Goal: Task Accomplishment & Management: Use online tool/utility

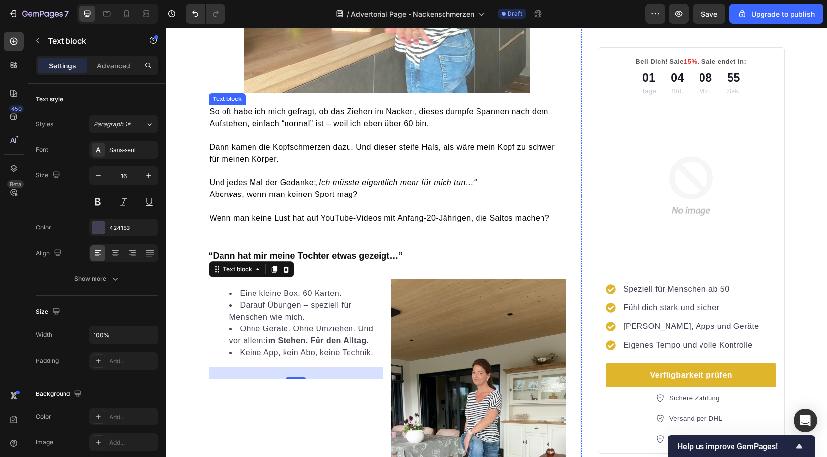
scroll to position [449, 0]
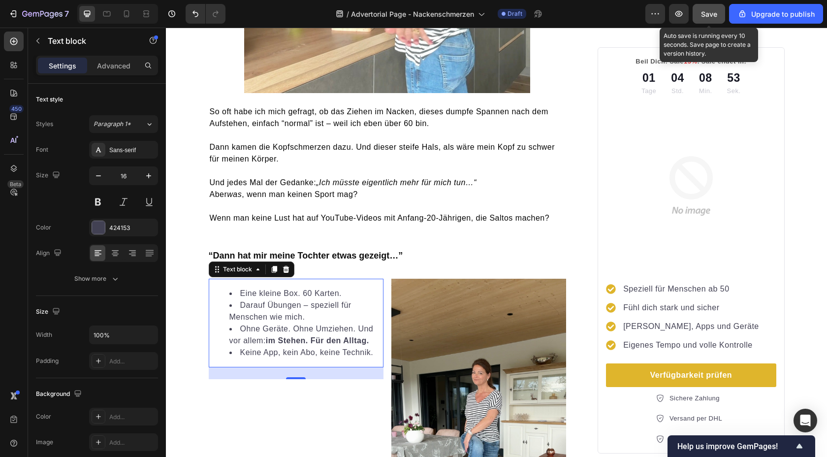
click at [704, 14] on span "Save" at bounding box center [709, 14] width 16 height 8
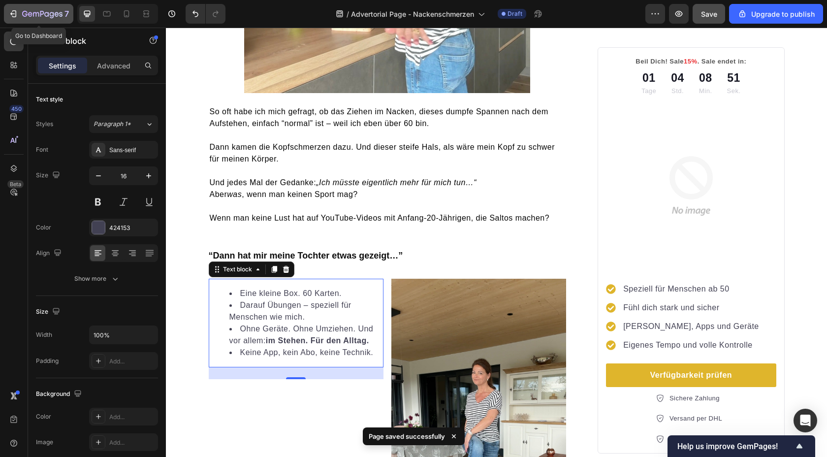
click at [12, 12] on icon "button" at bounding box center [12, 13] width 4 height 3
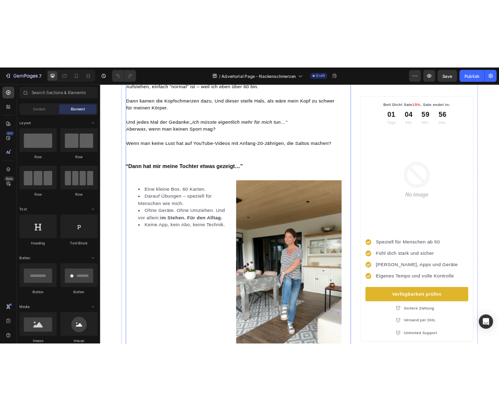
scroll to position [558, 0]
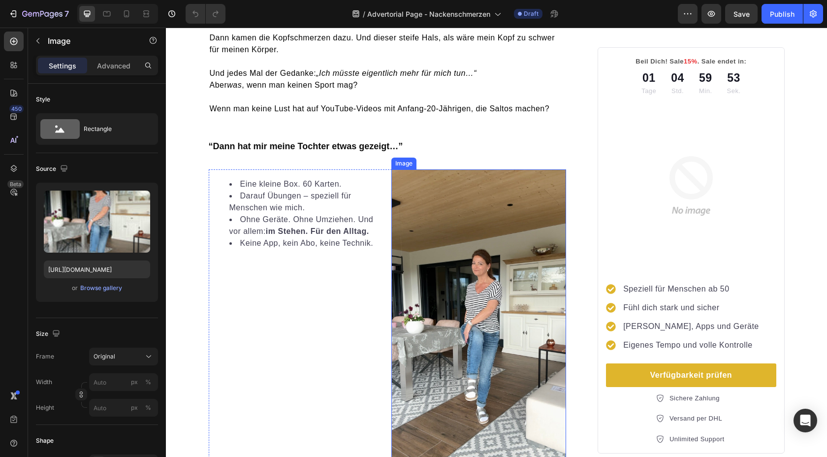
click at [422, 244] on img at bounding box center [478, 324] width 175 height 311
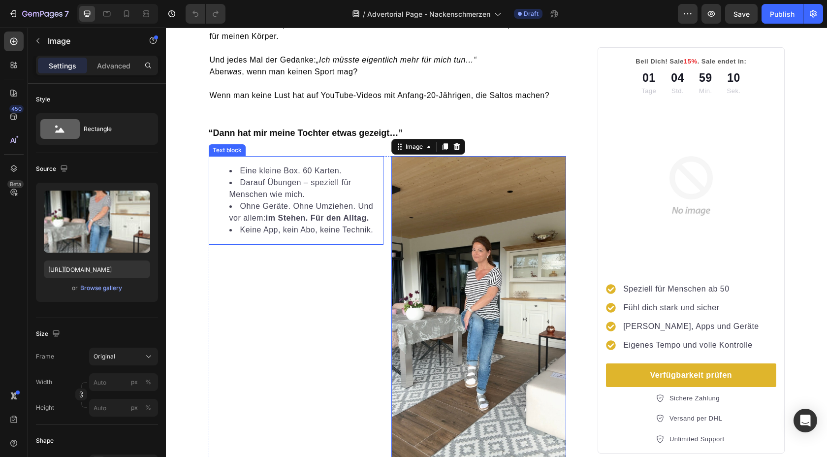
scroll to position [572, 0]
click at [454, 148] on icon at bounding box center [456, 145] width 6 height 7
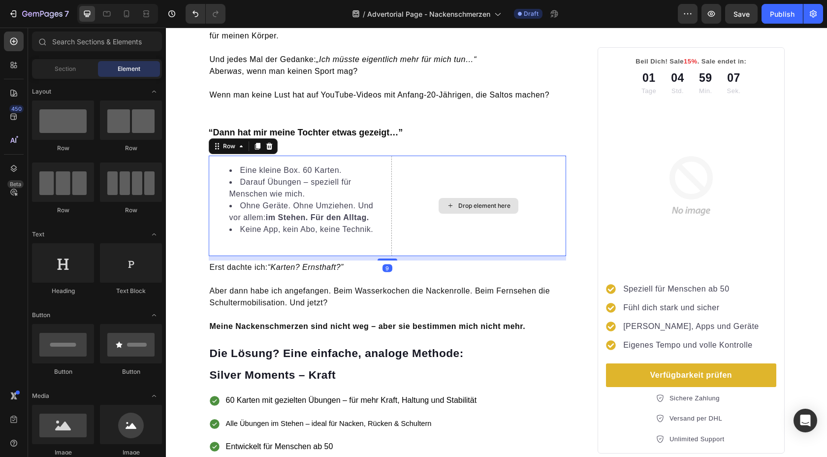
click at [426, 174] on div "Drop element here" at bounding box center [478, 206] width 175 height 100
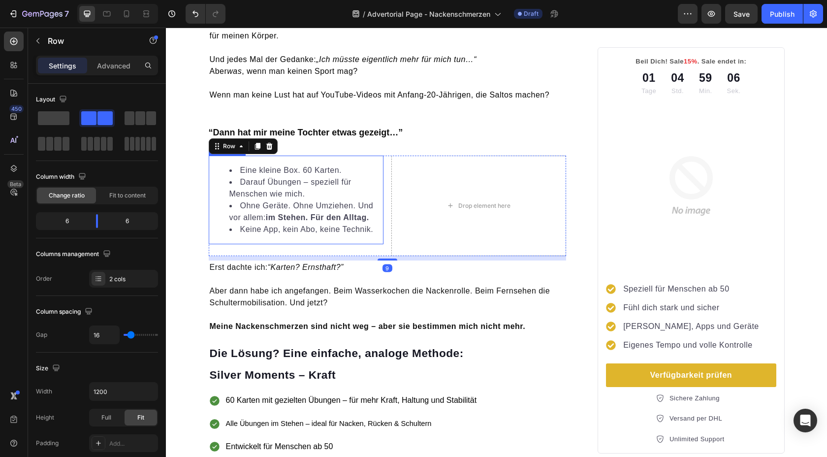
click at [255, 181] on li "Darauf Übungen – speziell für Menschen wie mich." at bounding box center [305, 188] width 153 height 24
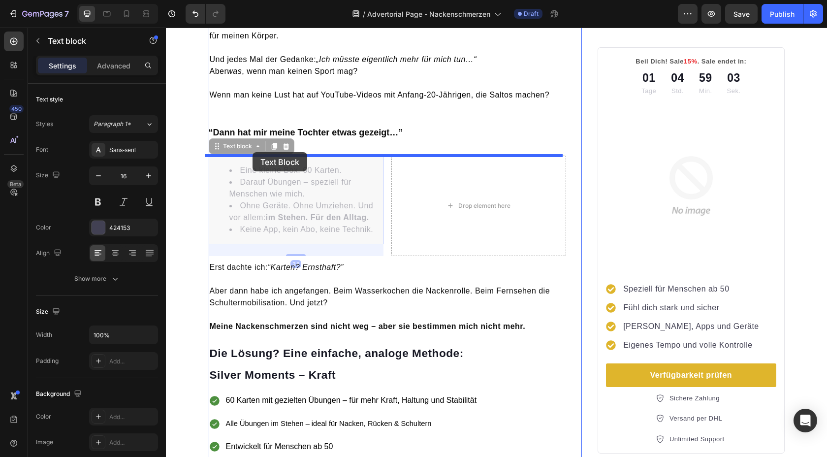
drag, startPoint x: 214, startPoint y: 146, endPoint x: 253, endPoint y: 152, distance: 39.3
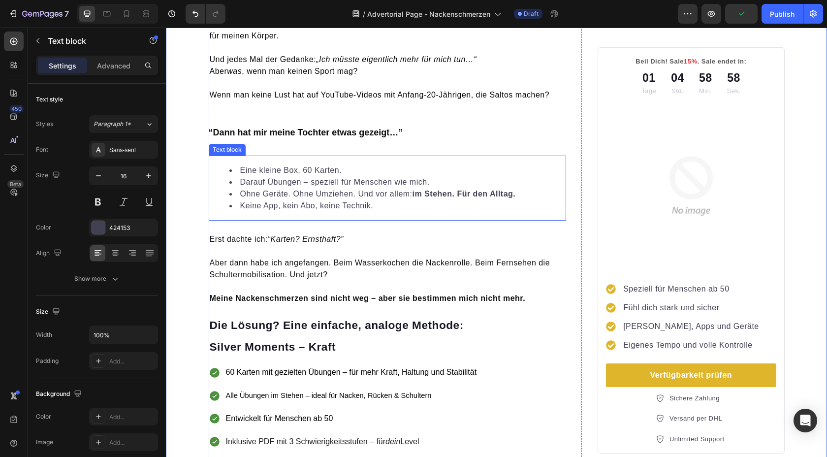
click at [273, 191] on li "Ohne Geräte. Ohne Umziehen. Und vor allem: im Stehen. Für den Alltag." at bounding box center [397, 194] width 336 height 12
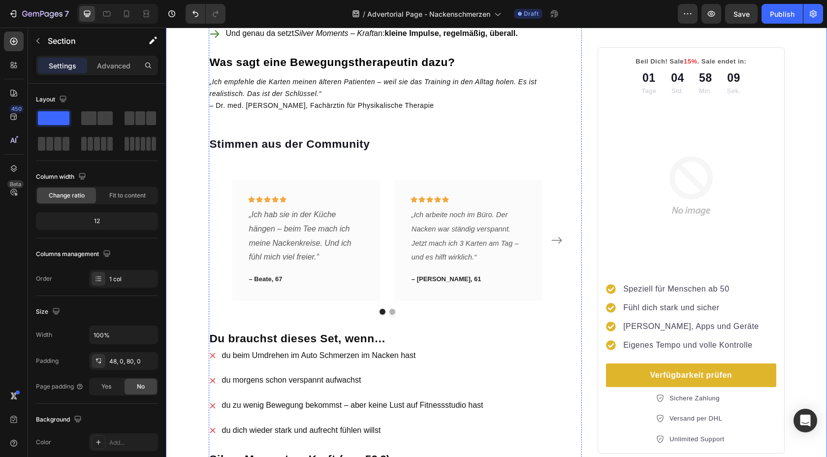
scroll to position [1137, 0]
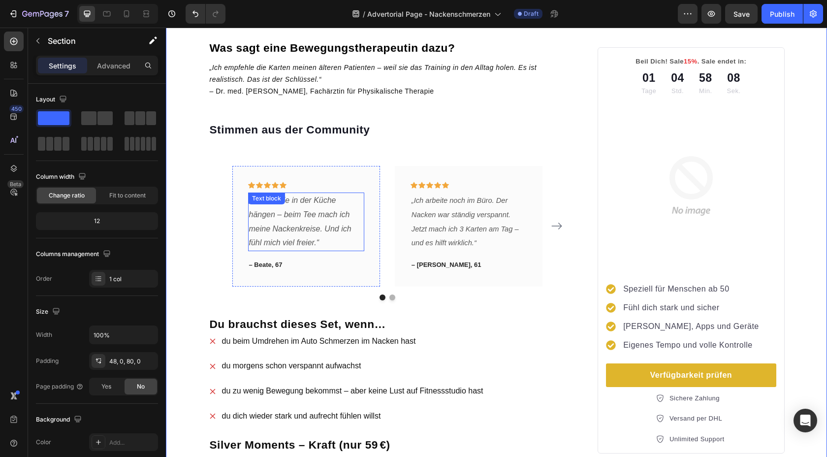
click at [320, 250] on p "„Ich hab sie in der Küche hängen – beim Tee mach ich meine Nackenkreise. Und ic…" at bounding box center [306, 222] width 114 height 57
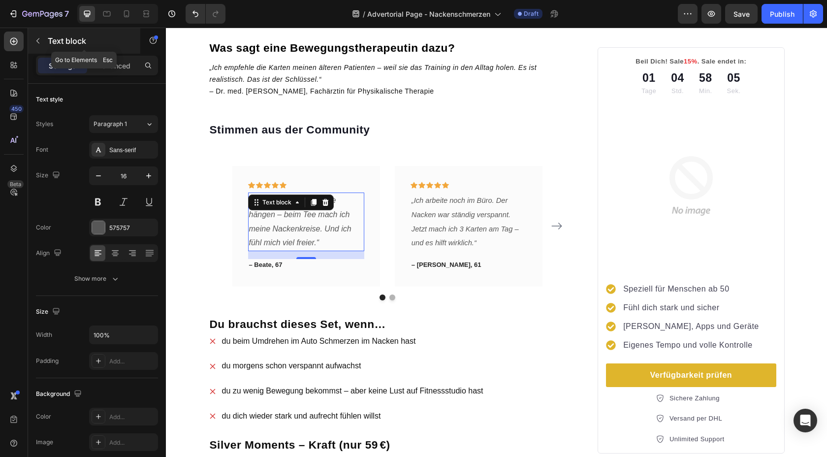
click at [34, 43] on icon "button" at bounding box center [38, 41] width 8 height 8
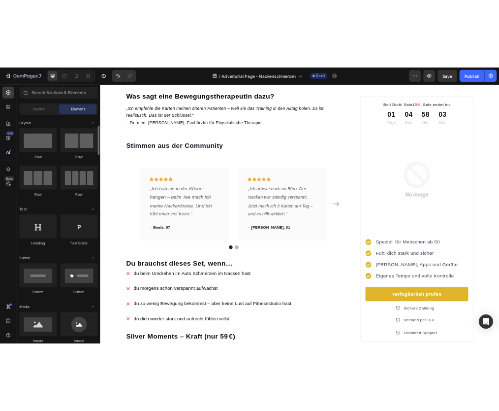
scroll to position [66, 0]
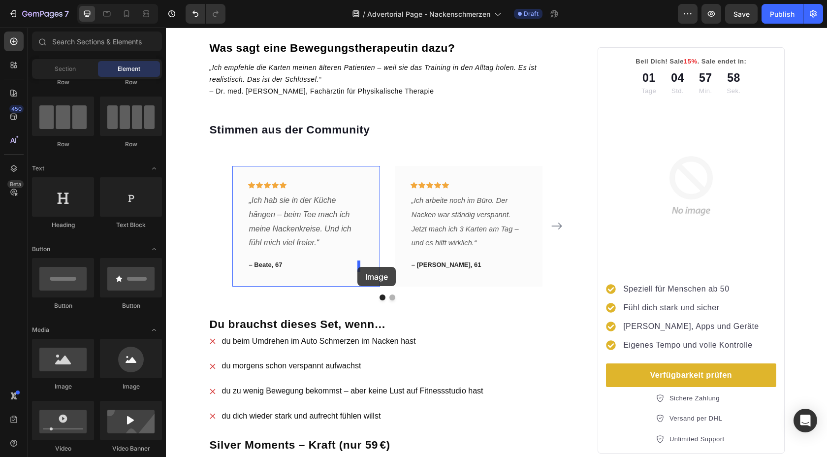
drag, startPoint x: 298, startPoint y: 396, endPoint x: 357, endPoint y: 267, distance: 142.5
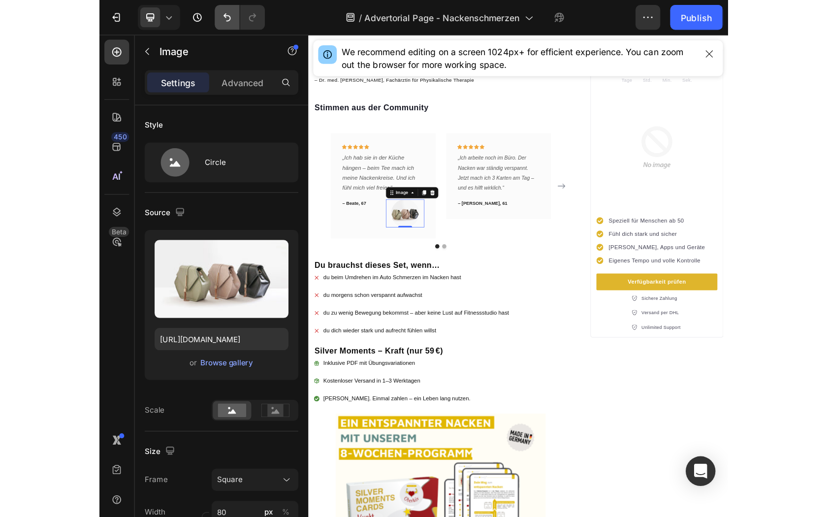
scroll to position [1133, 0]
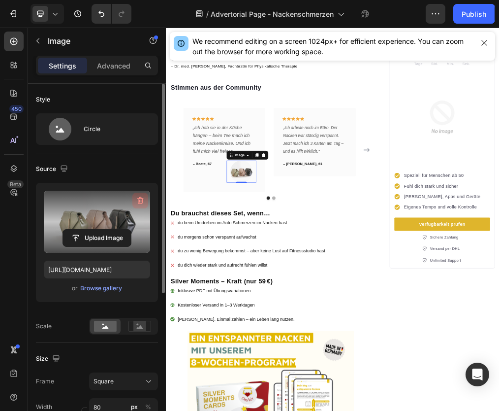
click at [135, 202] on button "button" at bounding box center [140, 201] width 16 height 16
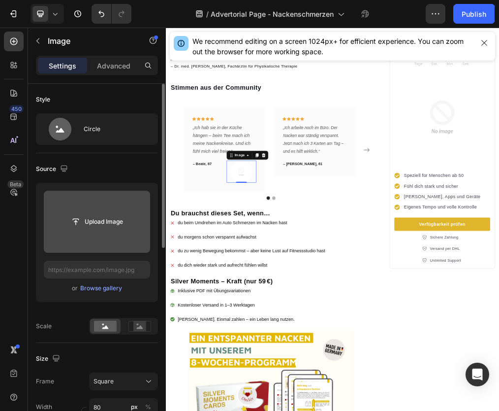
click at [115, 218] on input "file" at bounding box center [97, 221] width 68 height 17
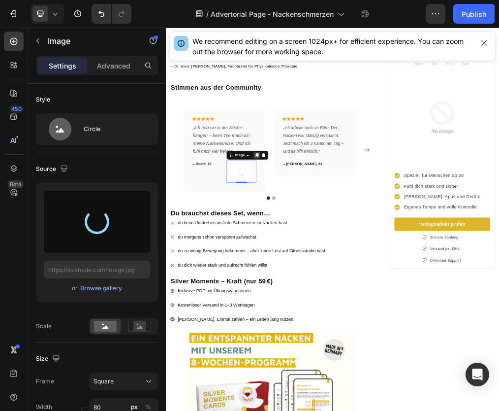
click at [327, 250] on icon at bounding box center [327, 254] width 8 height 8
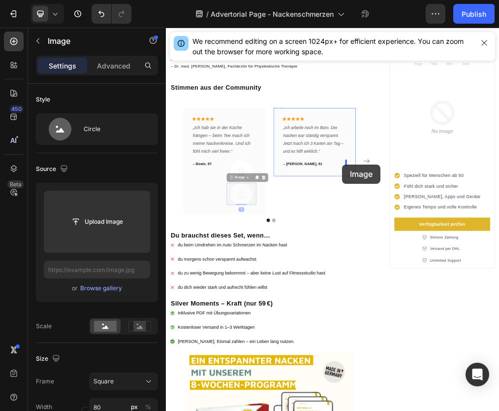
drag, startPoint x: 284, startPoint y: 291, endPoint x: 479, endPoint y: 270, distance: 196.7
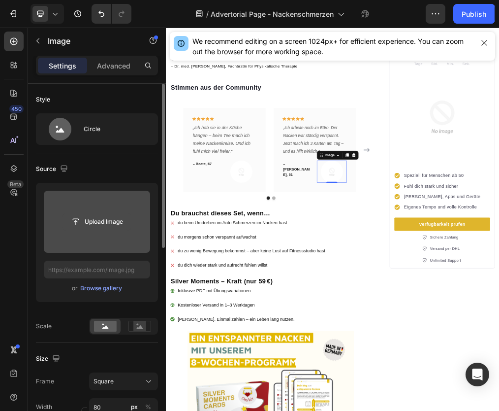
click at [108, 222] on input "file" at bounding box center [97, 221] width 68 height 17
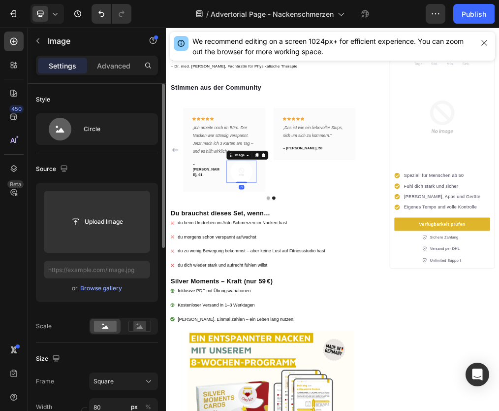
click at [291, 278] on img at bounding box center [299, 282] width 39 height 39
click at [323, 248] on div at bounding box center [328, 254] width 12 height 12
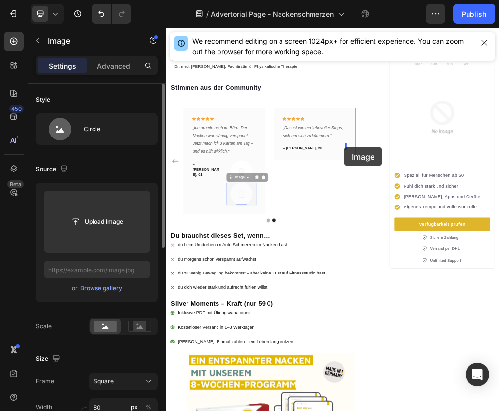
drag, startPoint x: 279, startPoint y: 292, endPoint x: 482, endPoint y: 239, distance: 209.7
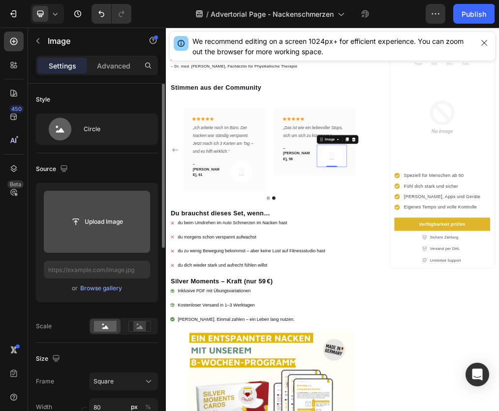
click at [100, 223] on input "file" at bounding box center [97, 221] width 68 height 17
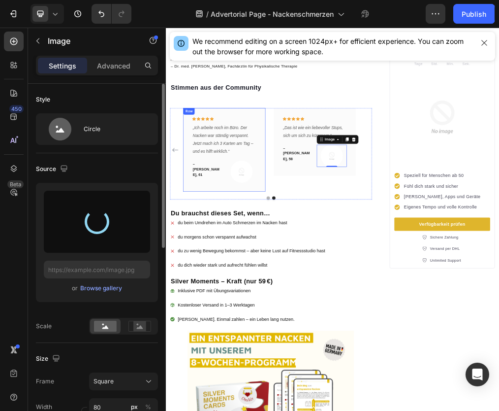
type input "https://cdn.shopify.com/s/files/1/0788/6002/6198/files/gempages_573531056242689…"
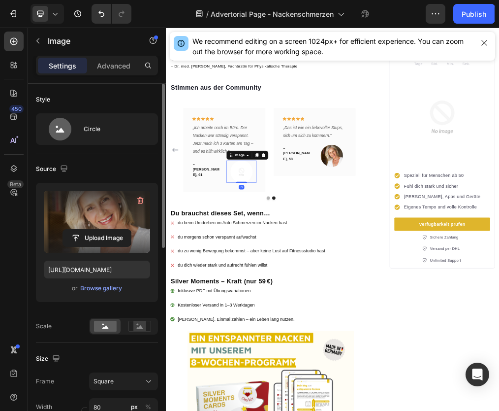
click at [286, 276] on img at bounding box center [299, 282] width 39 height 39
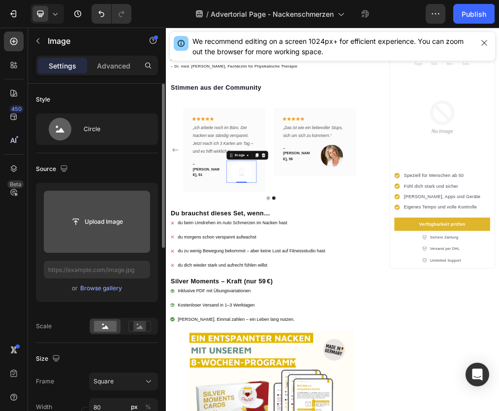
click at [97, 223] on input "file" at bounding box center [97, 221] width 68 height 17
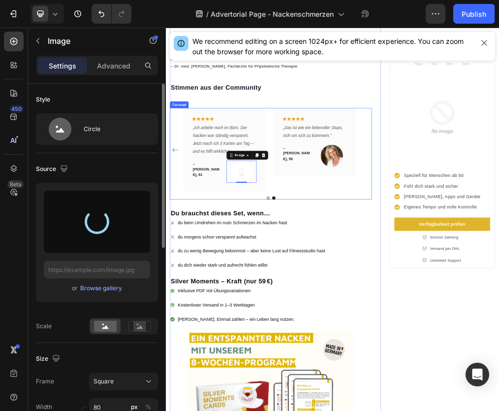
type input "https://cdn.shopify.com/s/files/1/0788/6002/6198/files/gempages_573531056242689…"
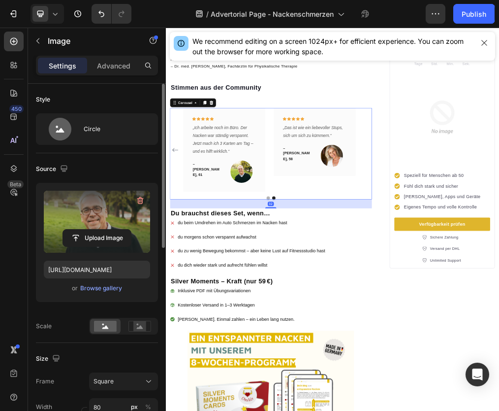
click at [183, 239] on icon "Carousel Back Arrow" at bounding box center [183, 244] width 12 height 12
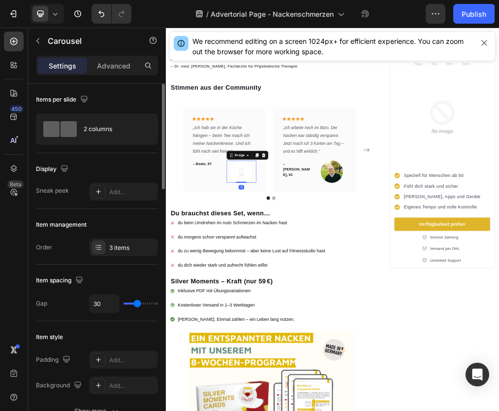
click at [309, 284] on img at bounding box center [299, 282] width 39 height 39
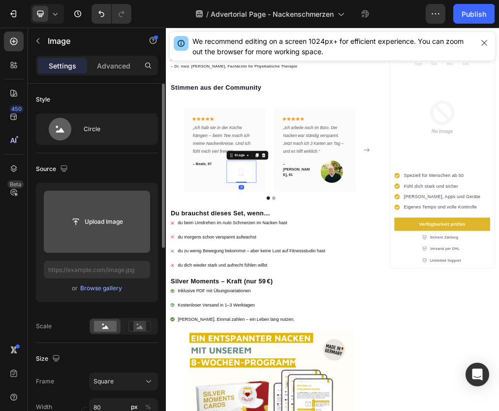
click at [90, 223] on input "file" at bounding box center [97, 221] width 68 height 17
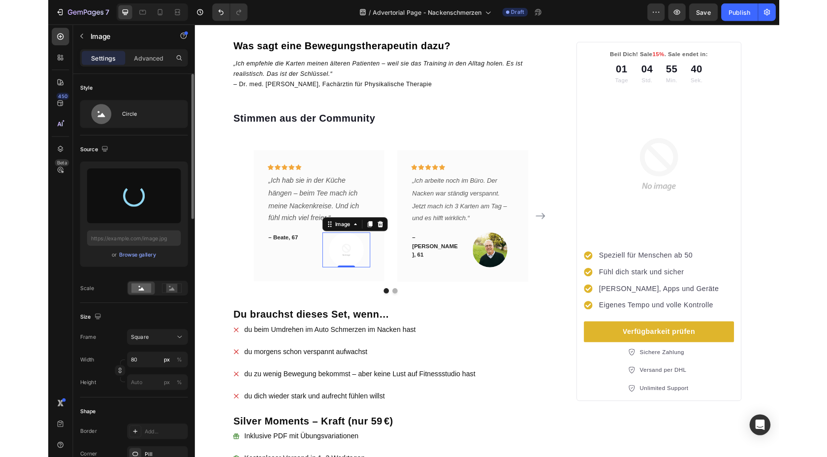
scroll to position [1137, 0]
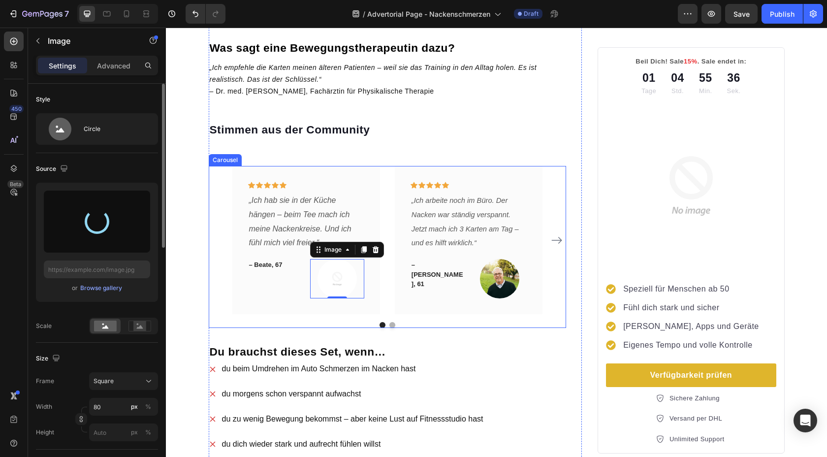
type input "https://cdn.shopify.com/s/files/1/0788/6002/6198/files/gempages_573531056242689…"
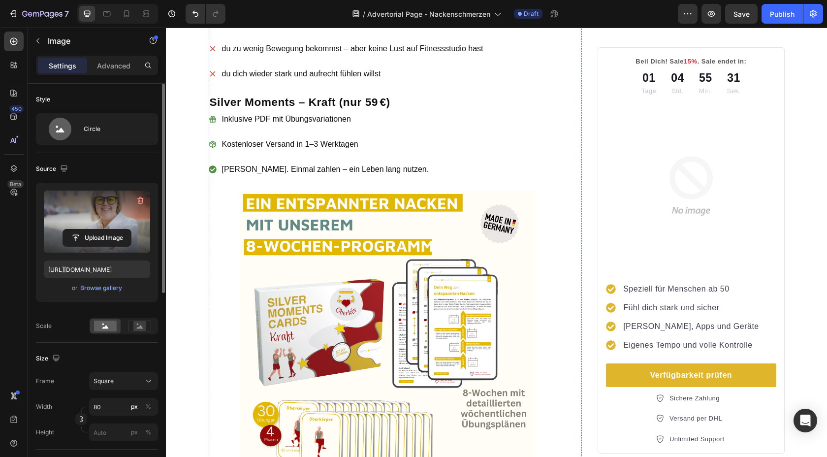
scroll to position [1399, 0]
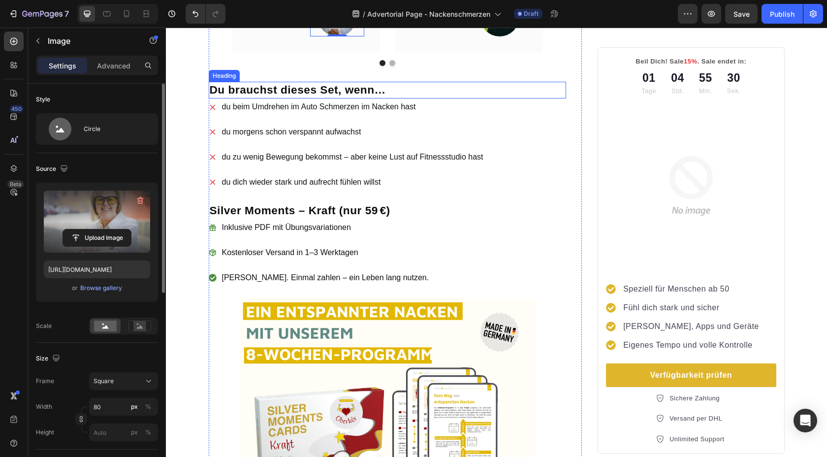
click at [249, 90] on strong "Du brauchst dieses Set, wenn…" at bounding box center [298, 89] width 176 height 13
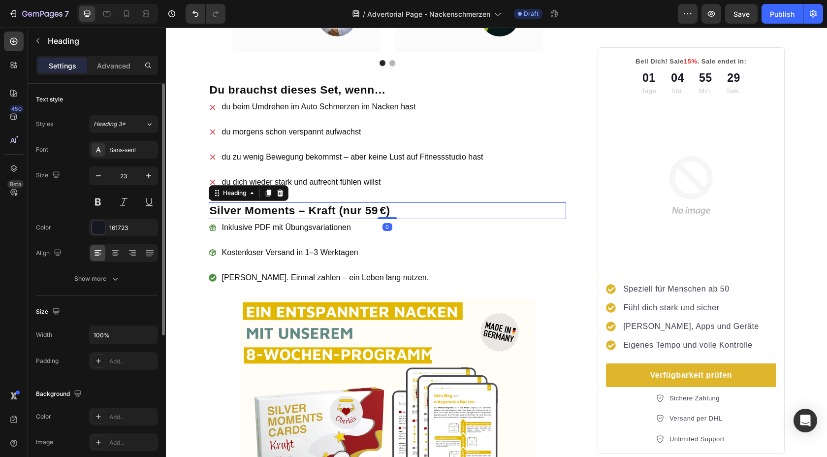
click at [295, 215] on strong "Silver Moments – Kraft (nur 59 €)" at bounding box center [300, 210] width 181 height 13
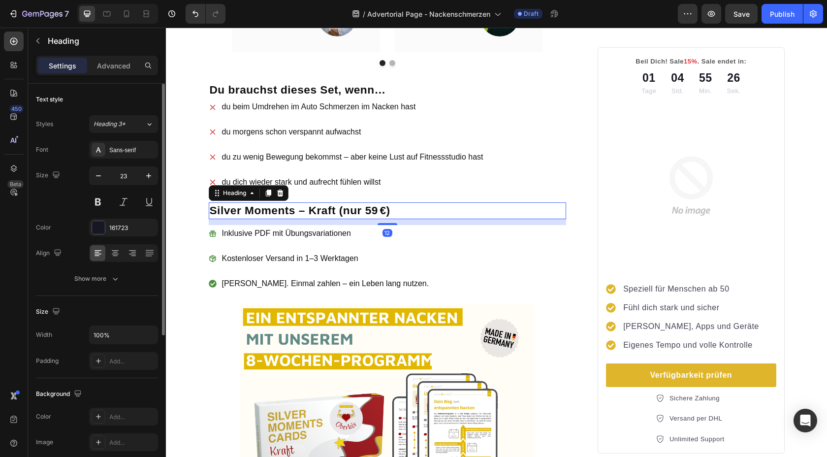
drag, startPoint x: 384, startPoint y: 221, endPoint x: 383, endPoint y: 227, distance: 6.1
click at [383, 225] on div at bounding box center [388, 224] width 20 height 2
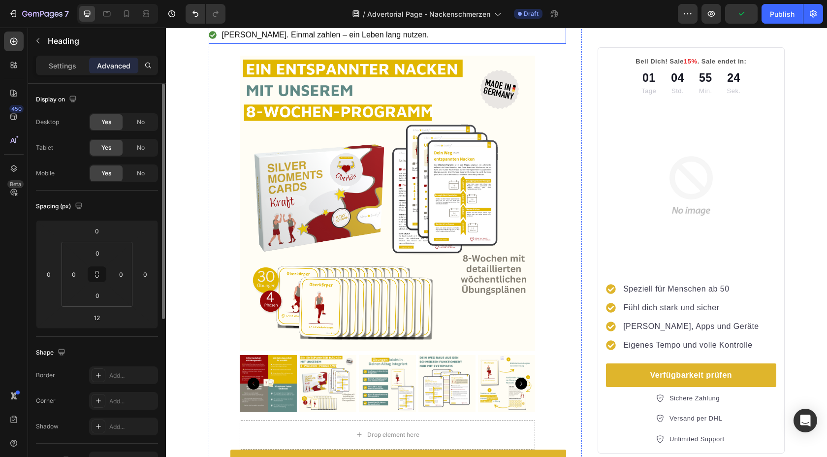
scroll to position [1648, 0]
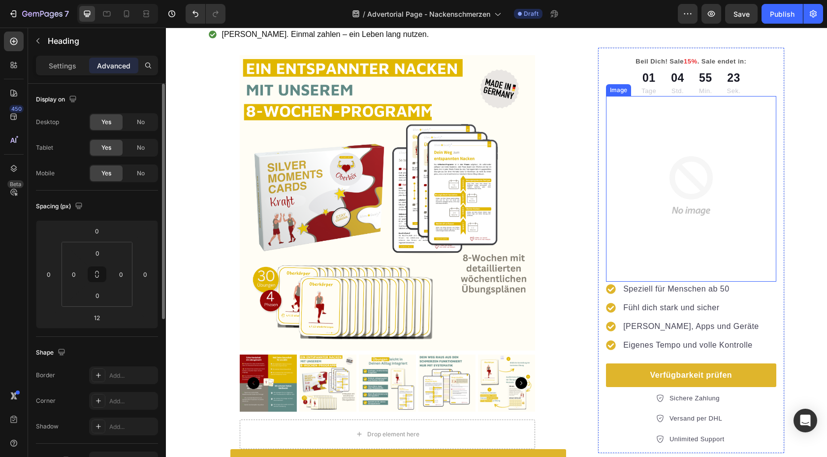
click at [638, 204] on img at bounding box center [691, 186] width 170 height 170
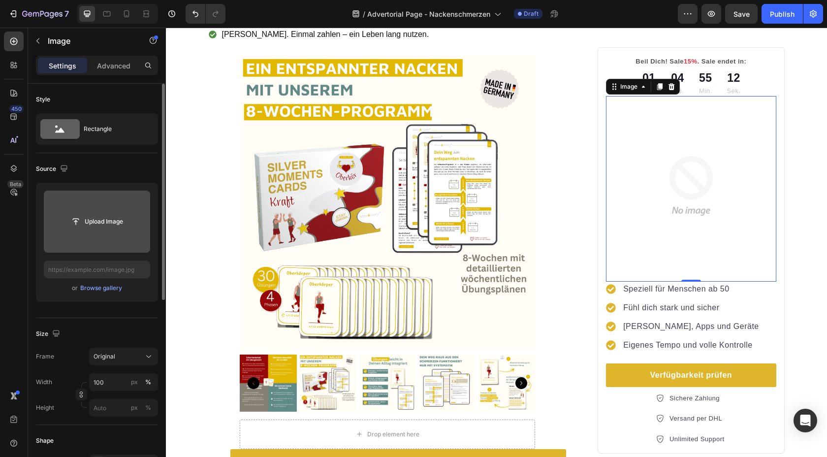
click at [97, 226] on input "file" at bounding box center [97, 221] width 68 height 17
click at [86, 221] on input "file" at bounding box center [97, 221] width 68 height 17
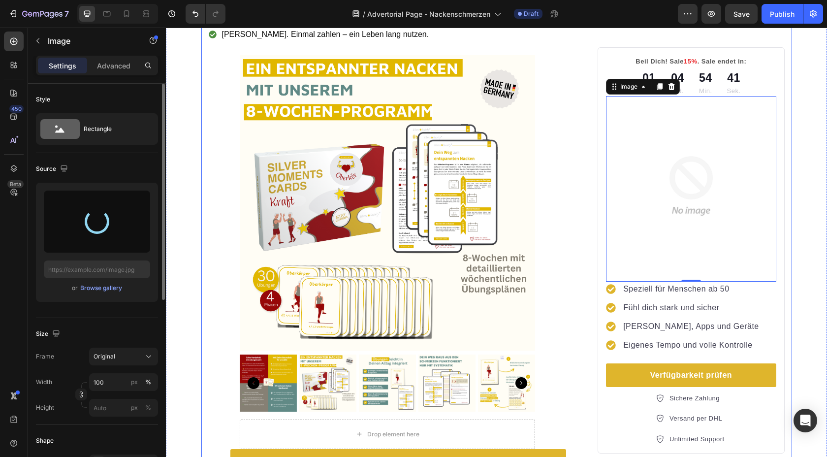
type input "https://cdn.shopify.com/s/files/1/0788/6002/6198/files/gempages_573531056242689…"
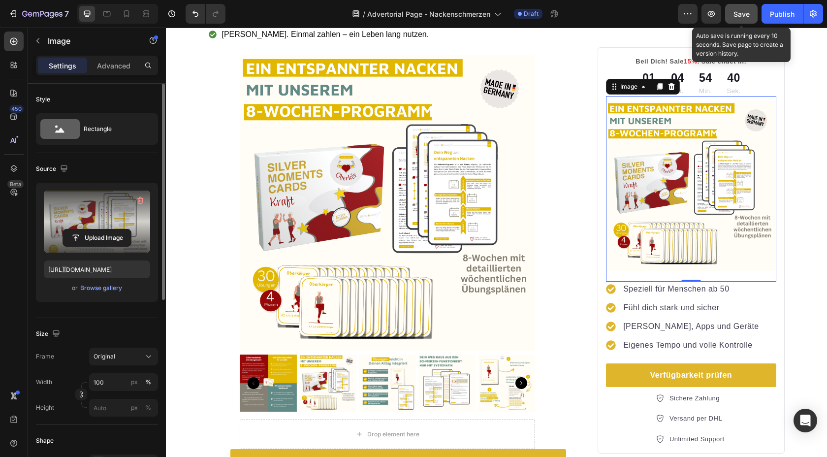
click at [741, 13] on span "Save" at bounding box center [742, 14] width 16 height 8
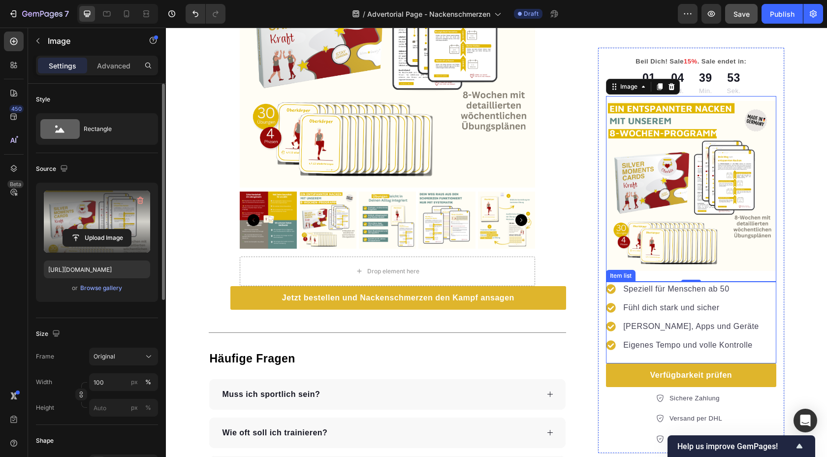
scroll to position [1813, 0]
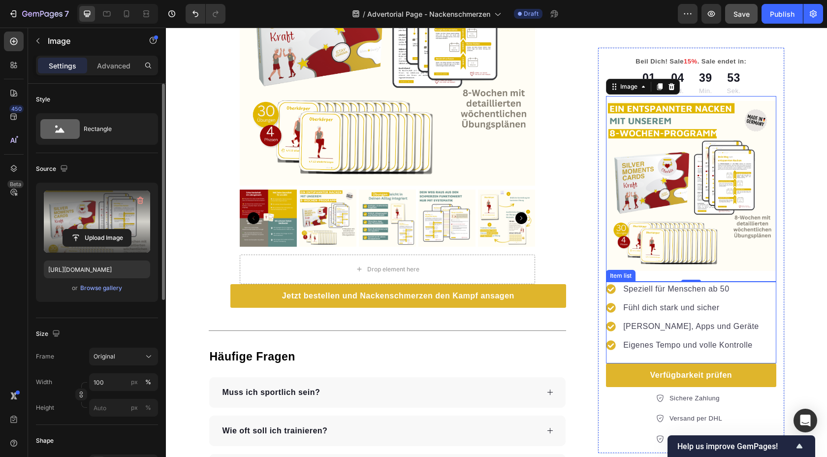
click at [626, 309] on p "Fühl dich stark und sicher" at bounding box center [691, 308] width 136 height 12
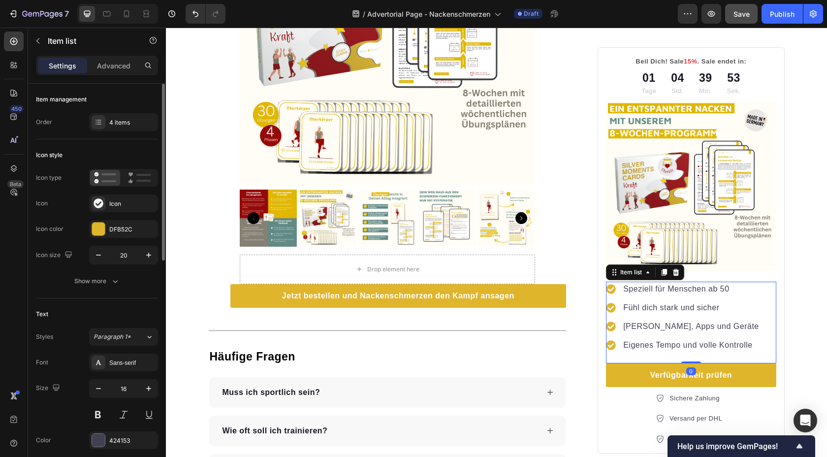
click at [626, 309] on p "Fühl dich stark und sicher" at bounding box center [691, 308] width 136 height 12
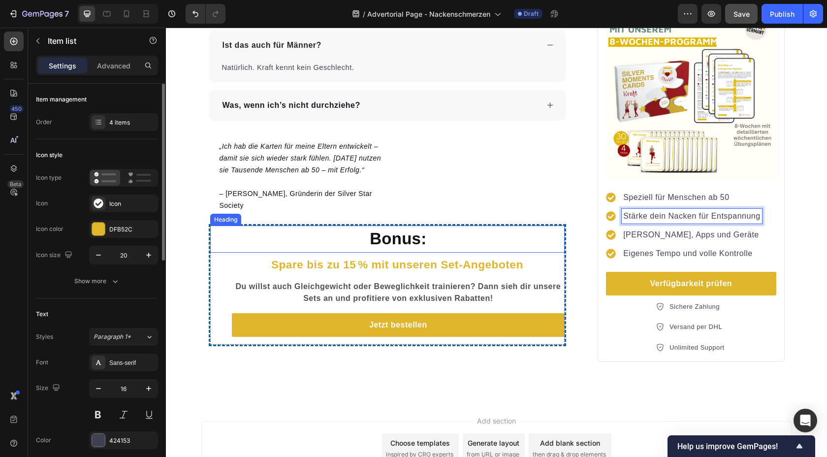
scroll to position [2245, 0]
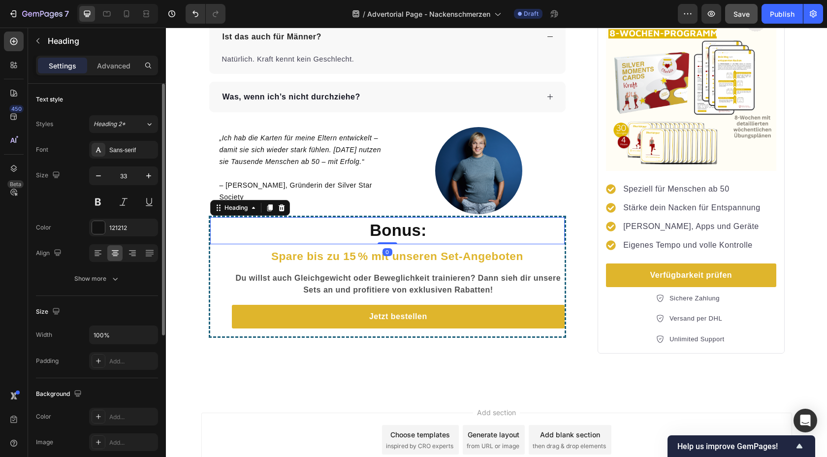
click at [239, 223] on h3 "Bonus:" at bounding box center [398, 230] width 333 height 27
click at [282, 208] on div at bounding box center [282, 208] width 12 height 12
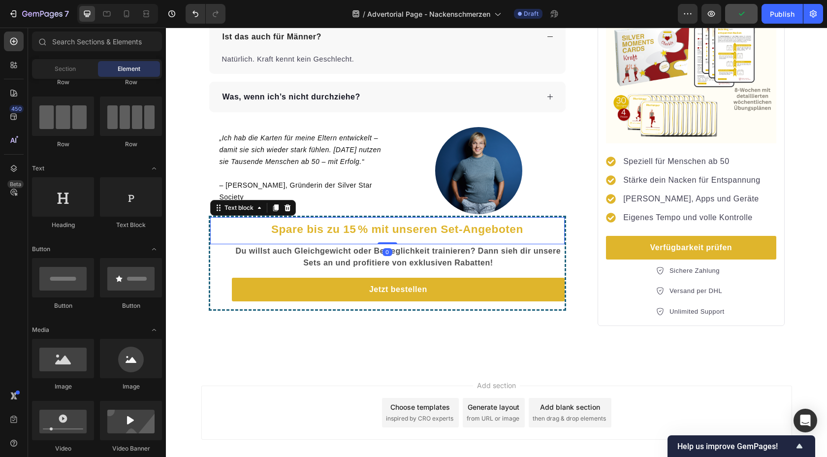
click at [276, 220] on p "Spare bis zu 15 % mit unseren Set-Angeboten" at bounding box center [397, 228] width 333 height 21
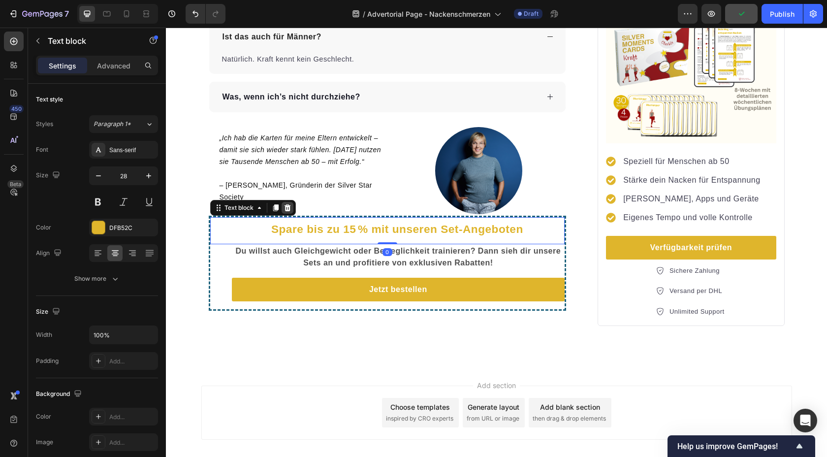
click at [285, 208] on icon at bounding box center [288, 208] width 8 height 8
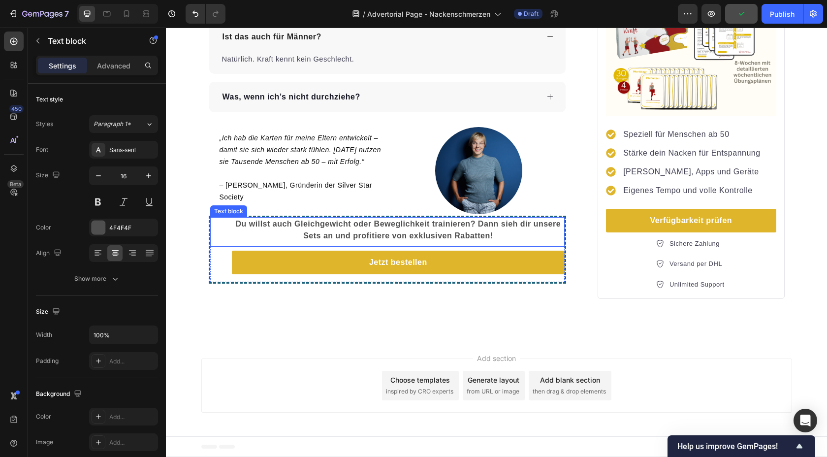
click at [237, 224] on p "Du willst auch Gleichgewicht oder Beweglichkeit trainieren? Dann sieh dir unser…" at bounding box center [398, 230] width 331 height 24
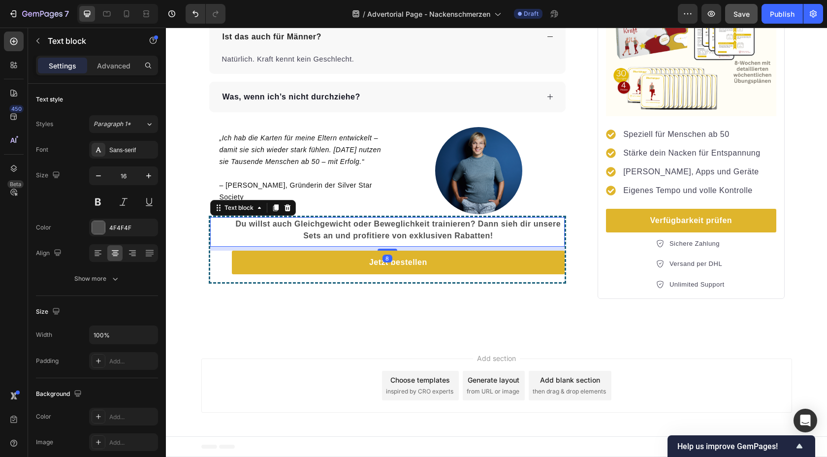
click at [291, 209] on div "Text block" at bounding box center [253, 208] width 86 height 16
click at [284, 209] on icon at bounding box center [288, 208] width 8 height 8
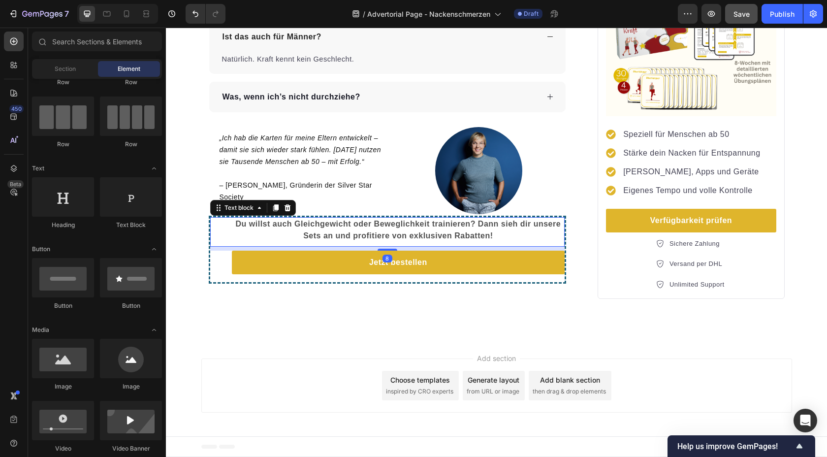
scroll to position [2213, 0]
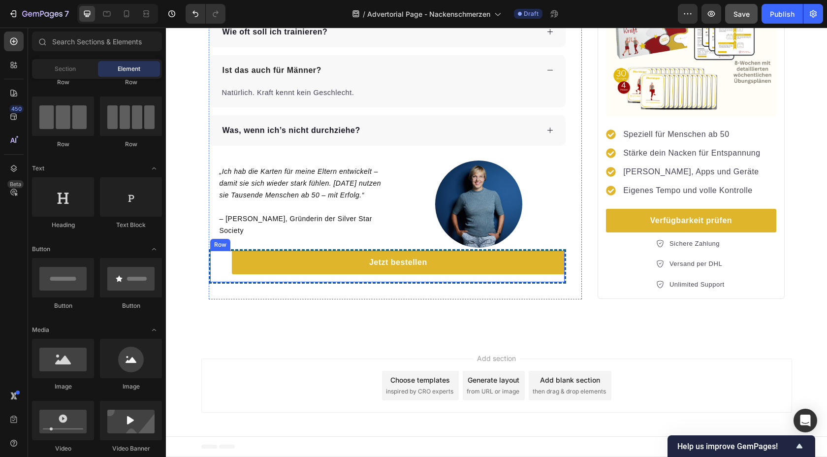
click at [210, 272] on div "Jetzt bestellen Button" at bounding box center [387, 267] width 355 height 32
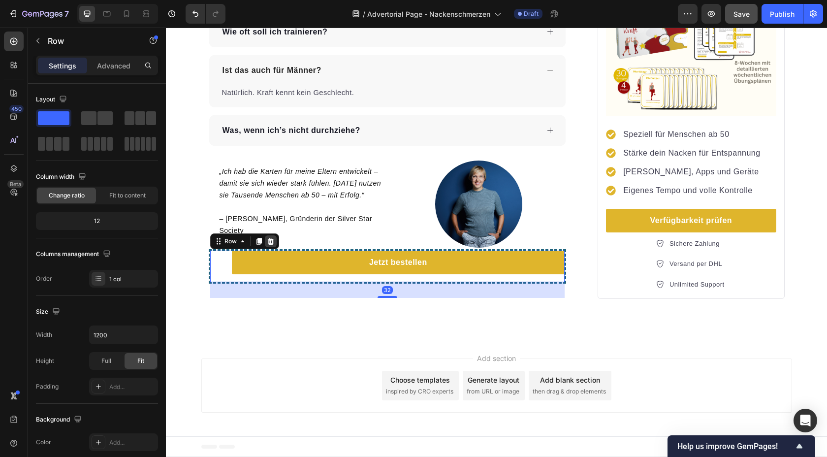
click at [268, 238] on icon at bounding box center [270, 240] width 6 height 7
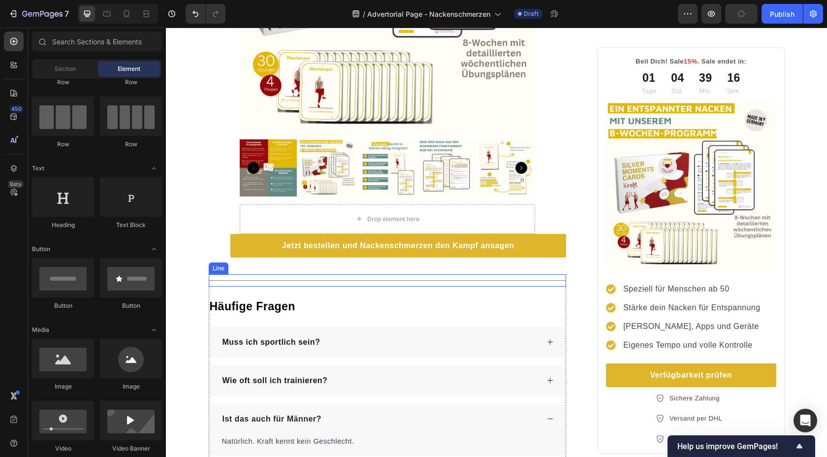
scroll to position [1894, 0]
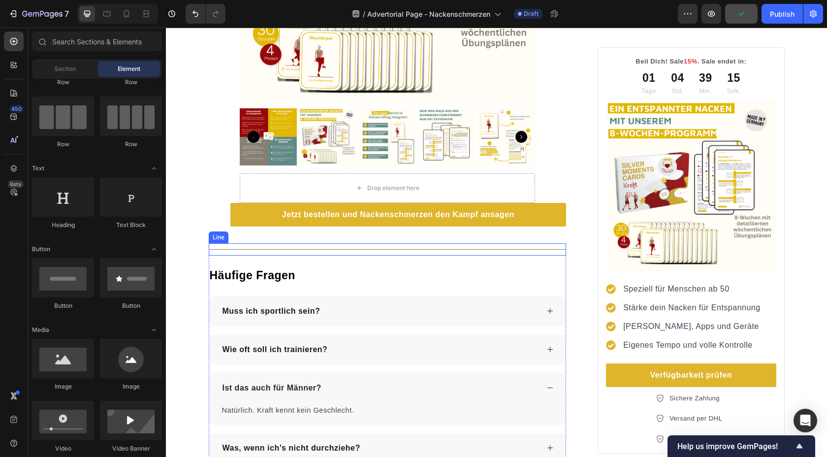
click at [232, 248] on div "Title Line" at bounding box center [388, 249] width 358 height 12
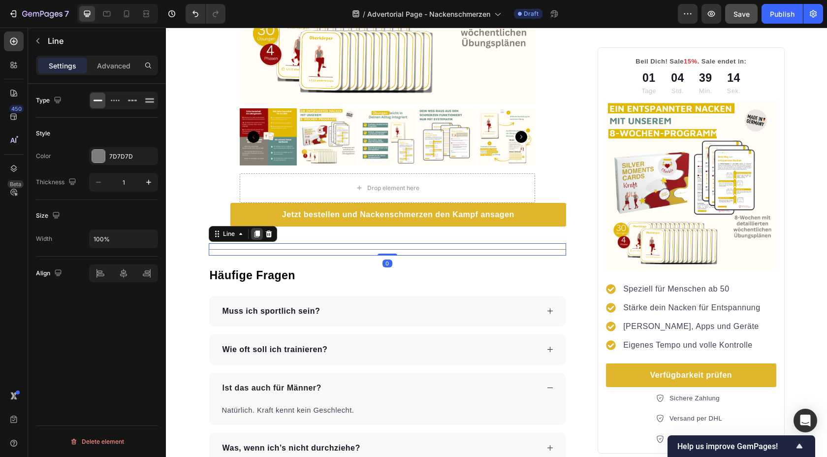
click at [253, 238] on icon at bounding box center [257, 234] width 8 height 8
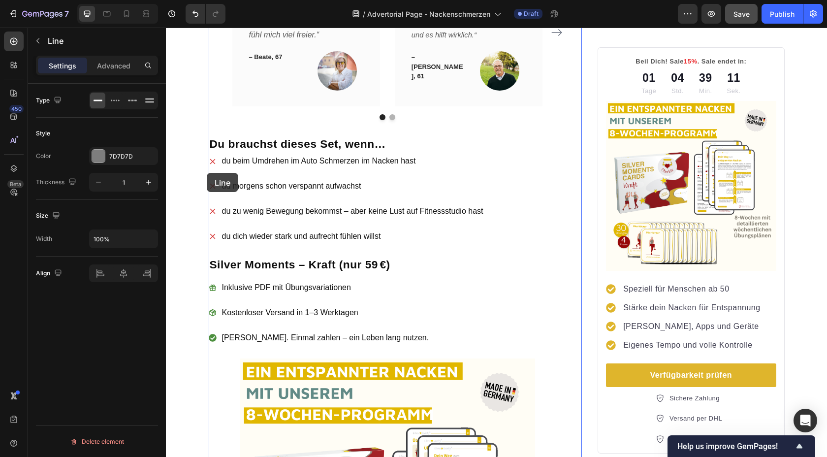
scroll to position [1303, 0]
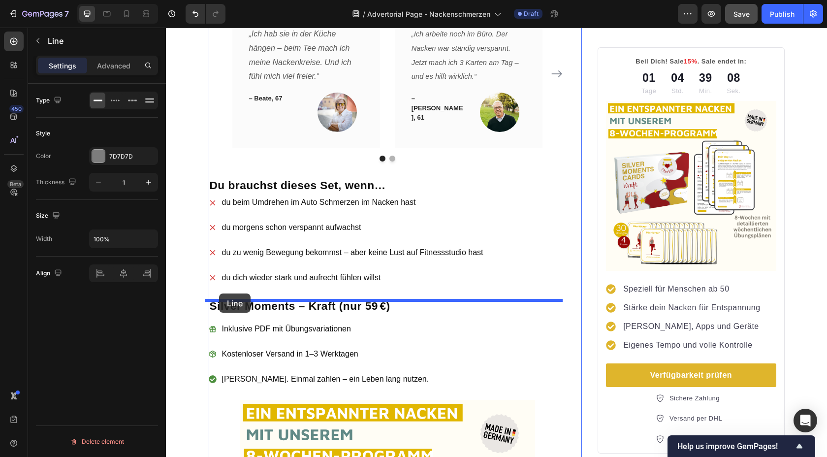
drag, startPoint x: 210, startPoint y: 248, endPoint x: 219, endPoint y: 293, distance: 46.7
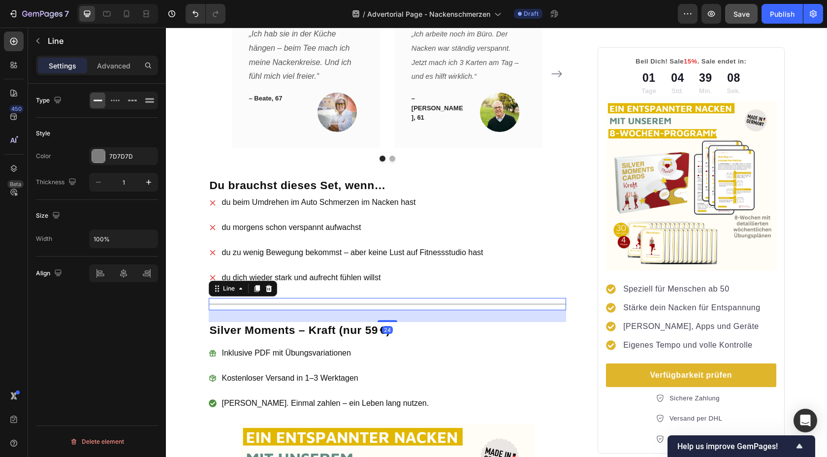
click at [263, 322] on div "24" at bounding box center [388, 316] width 358 height 12
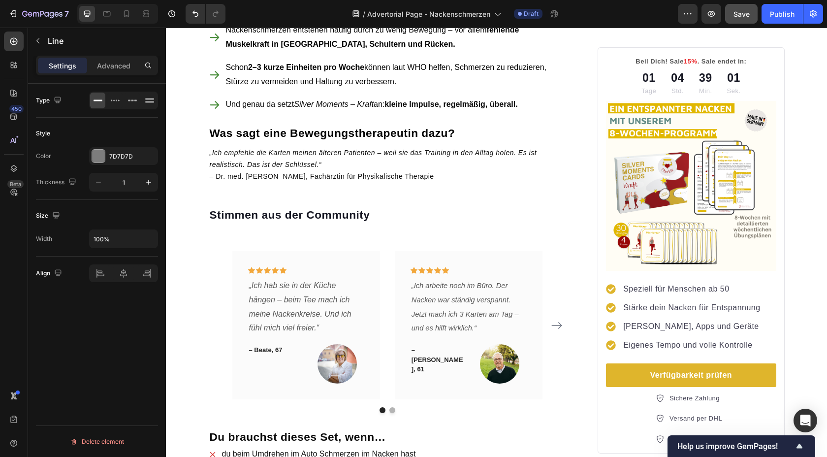
scroll to position [1097, 0]
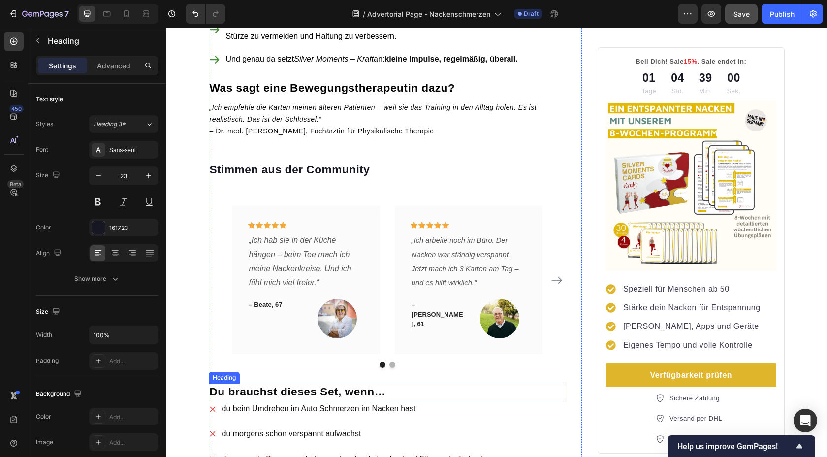
click at [229, 392] on strong "Du brauchst dieses Set, wenn…" at bounding box center [298, 391] width 176 height 13
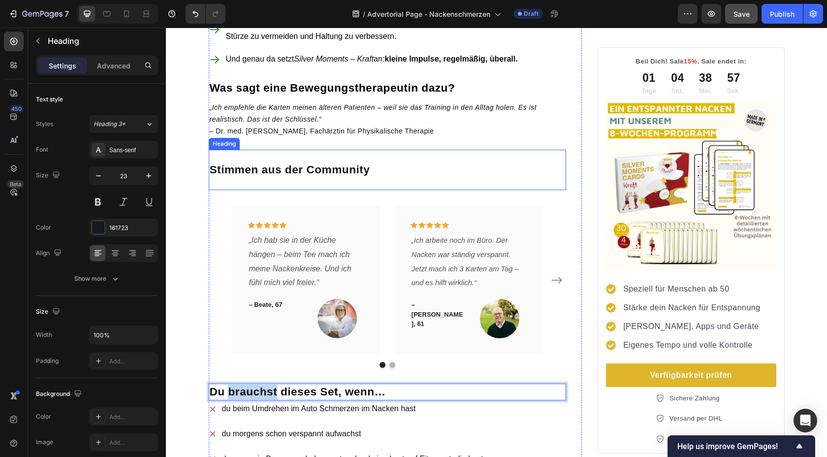
click at [256, 173] on strong "Stimmen aus der Community" at bounding box center [290, 169] width 161 height 13
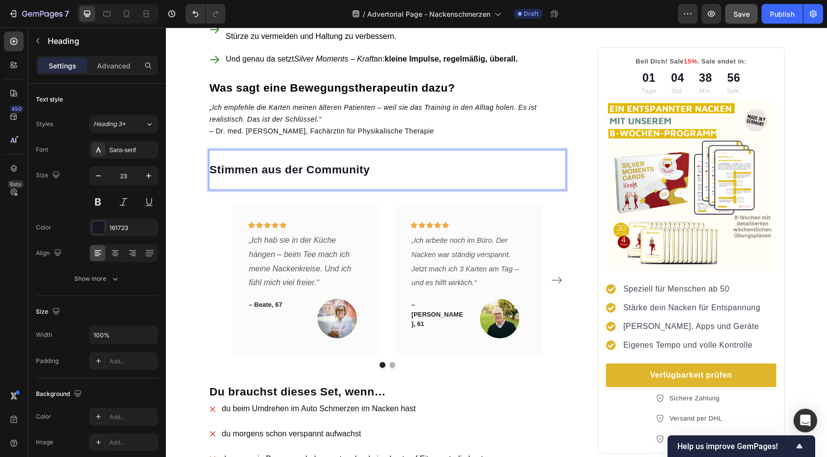
click at [256, 170] on strong "Stimmen aus der Community" at bounding box center [290, 169] width 161 height 13
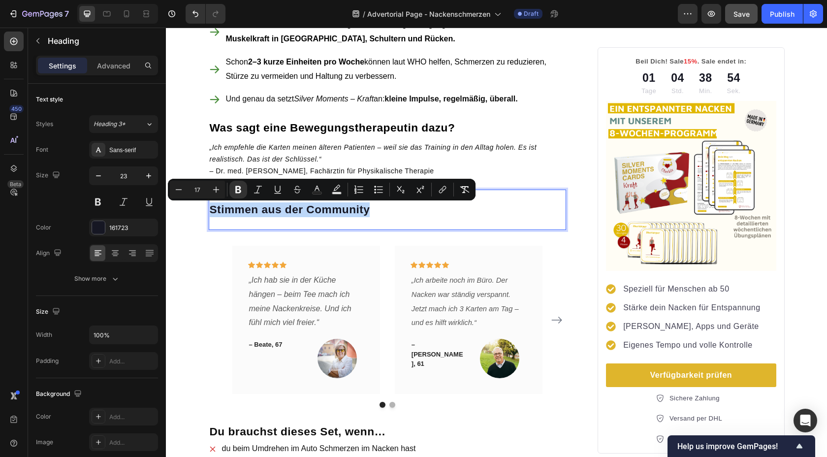
scroll to position [1003, 0]
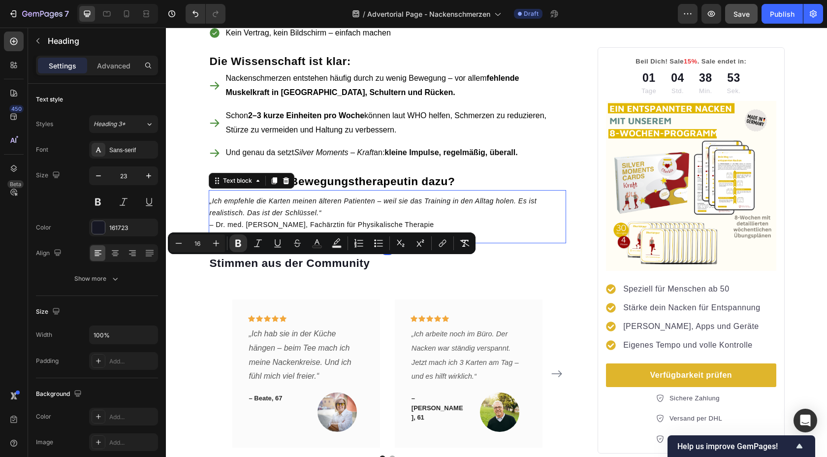
click at [300, 201] on icon "„Ich empfehle die Karten meinen älteren Patienten – weil sie das Training in de…" at bounding box center [373, 207] width 327 height 20
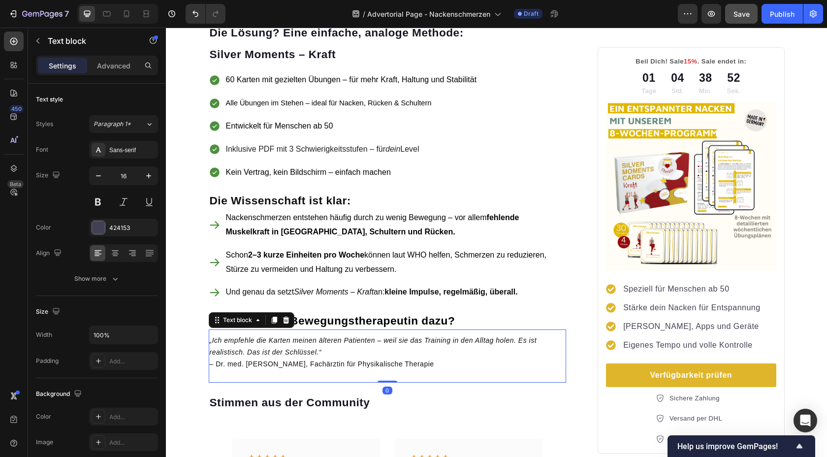
scroll to position [864, 0]
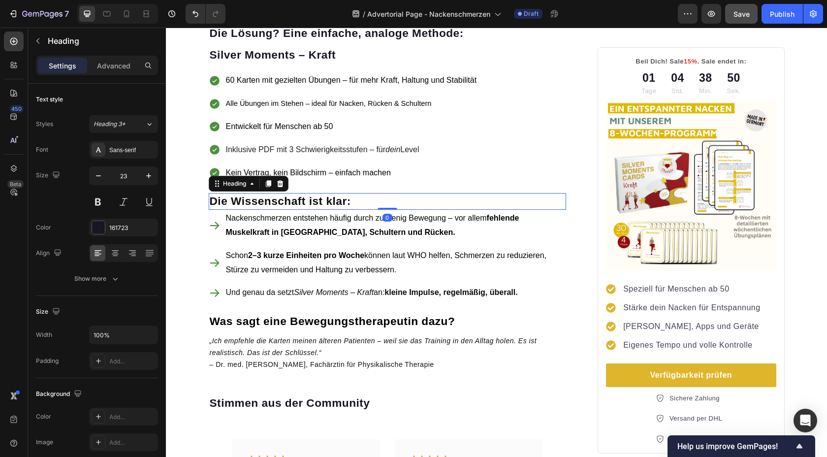
click at [300, 201] on strong "Die Wissenschaft ist klar:" at bounding box center [280, 200] width 141 height 13
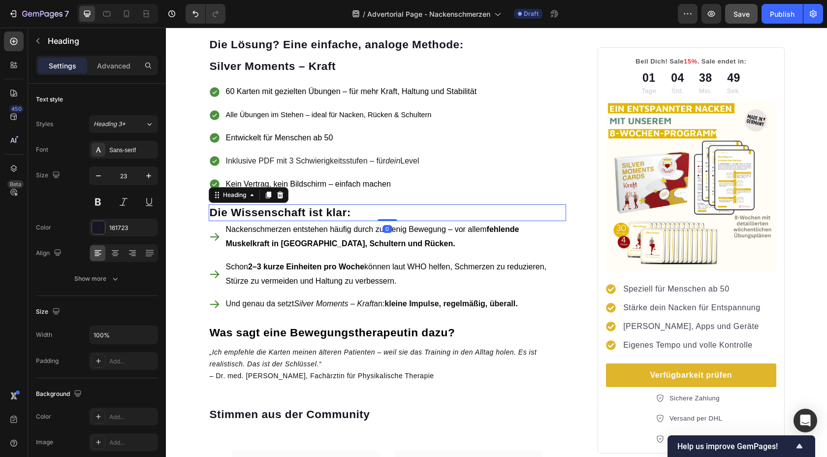
scroll to position [834, 0]
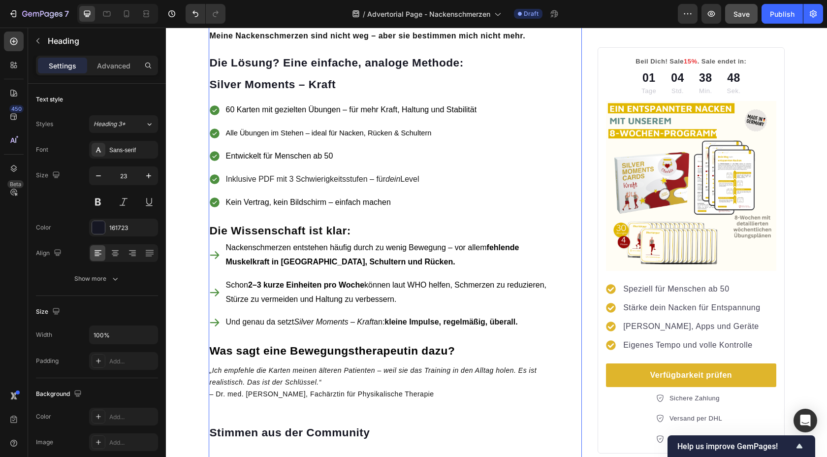
click at [359, 215] on div "“Wie mir ein einfacher Trick geholfen hat, meine Nackenschmerzen zu lindern – o…" at bounding box center [388, 444] width 358 height 2414
click at [368, 224] on h2 "Die Wissenschaft ist klar:" at bounding box center [388, 231] width 358 height 17
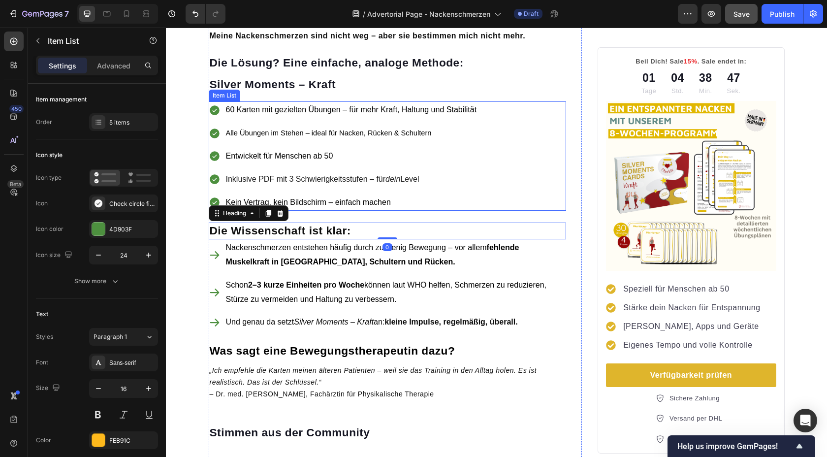
click at [372, 202] on span "Kein Vertrag, kein Bildschirm – einfach machen" at bounding box center [308, 202] width 165 height 8
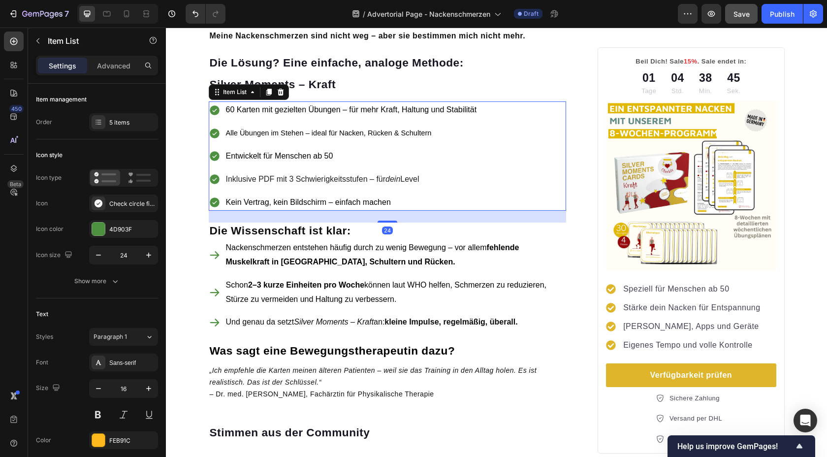
click at [380, 210] on div "Kein Vertrag, kein Bildschirm – einfach machen" at bounding box center [352, 202] width 254 height 17
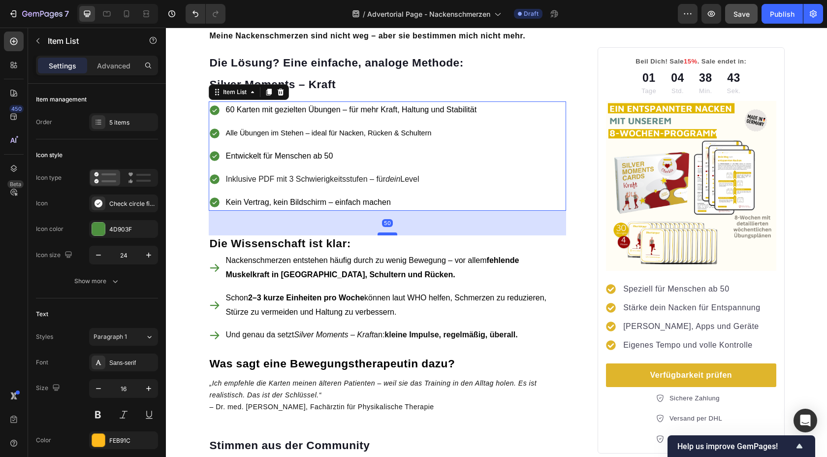
drag, startPoint x: 382, startPoint y: 221, endPoint x: 380, endPoint y: 234, distance: 12.9
click at [380, 234] on div at bounding box center [388, 233] width 20 height 3
type input "100%"
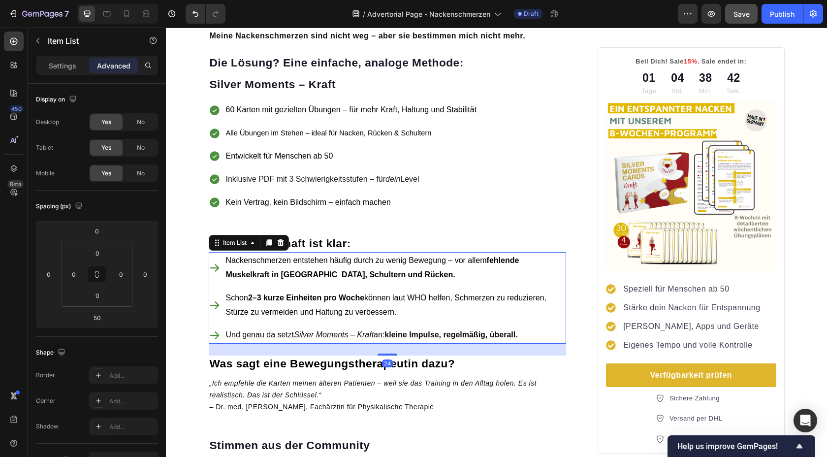
click at [354, 337] on icon "Silver Moments – Kraft" at bounding box center [334, 334] width 80 height 8
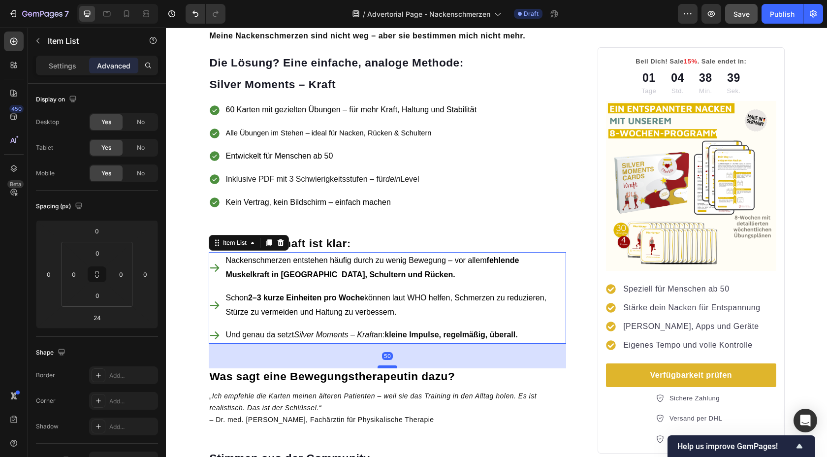
drag, startPoint x: 382, startPoint y: 354, endPoint x: 379, endPoint y: 366, distance: 13.0
click at [379, 366] on div at bounding box center [388, 366] width 20 height 3
type input "50"
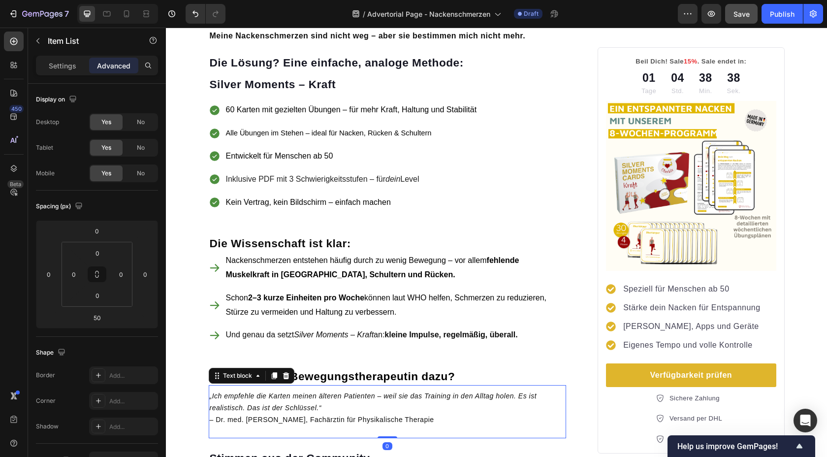
click at [351, 417] on span "– Dr. med. [PERSON_NAME], Fachärztin für Physikalische Therapie" at bounding box center [322, 420] width 225 height 8
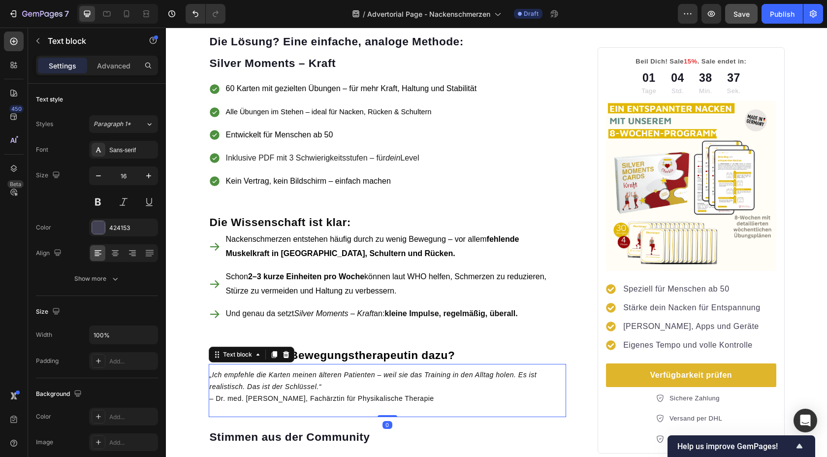
scroll to position [879, 0]
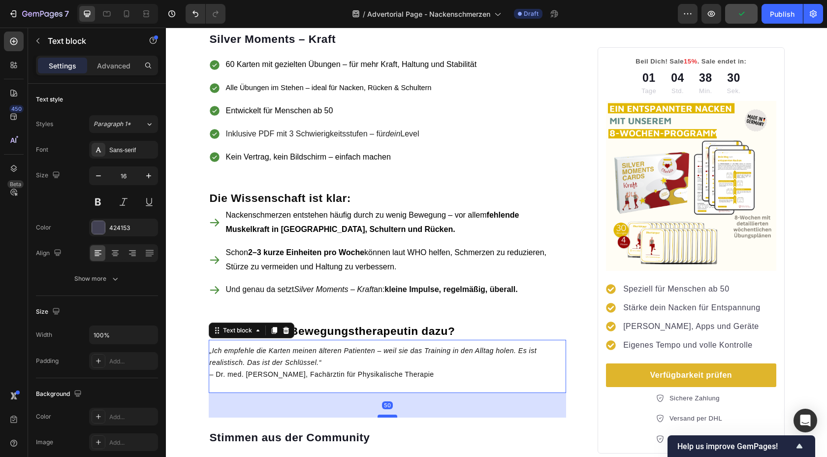
drag, startPoint x: 387, startPoint y: 393, endPoint x: 388, endPoint y: 418, distance: 24.6
click at [388, 418] on div at bounding box center [388, 416] width 20 height 3
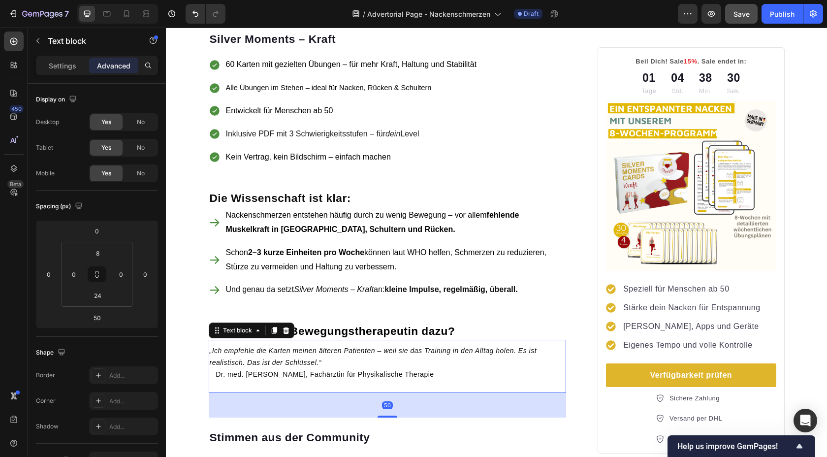
click at [408, 368] on p "„Ich empfehle die Karten meinen älteren Patienten – weil sie das Training in de…" at bounding box center [388, 357] width 356 height 24
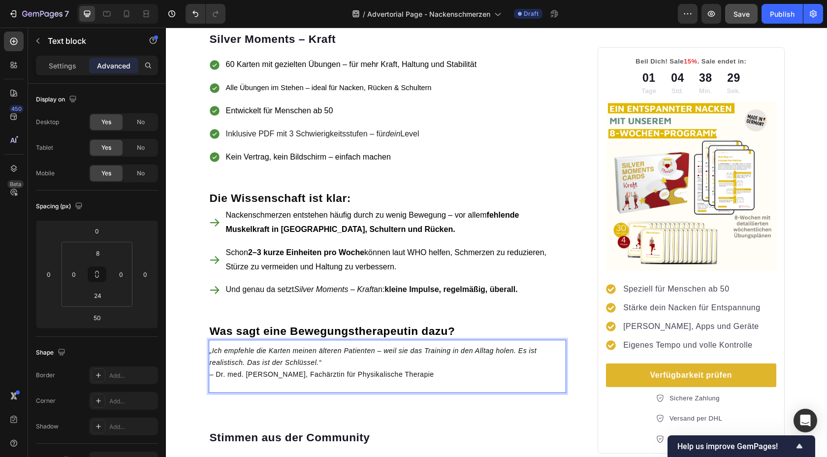
click at [407, 380] on p "– Dr. med. [PERSON_NAME], Fachärztin für Physikalische Therapie" at bounding box center [388, 374] width 356 height 12
click at [96, 299] on input "24" at bounding box center [98, 295] width 20 height 15
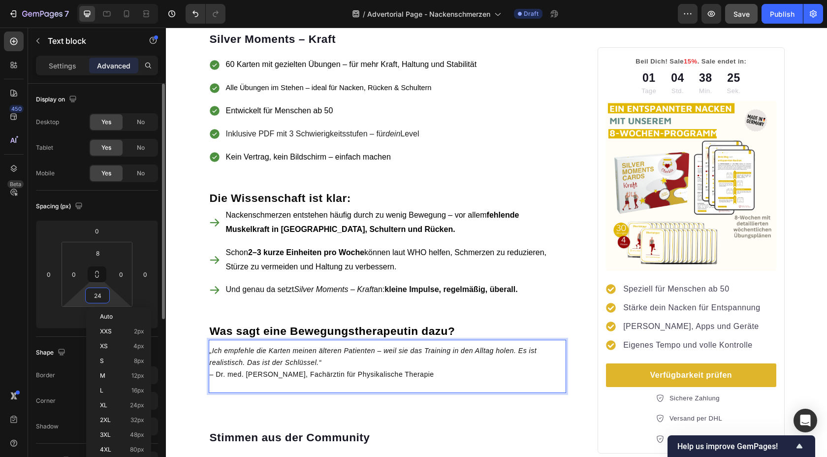
click at [96, 299] on input "24" at bounding box center [98, 295] width 20 height 15
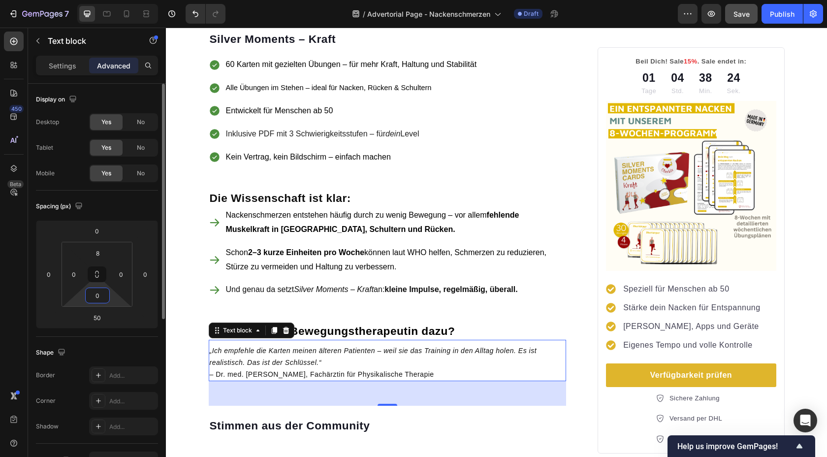
type input "0"
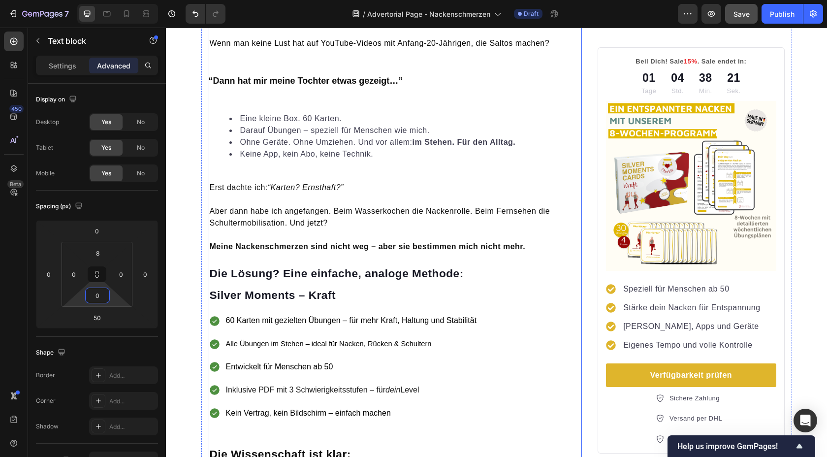
scroll to position [623, 0]
click at [268, 248] on strong "Meine Nackenschmerzen sind nicht weg – aber sie bestimmen mich nicht mehr." at bounding box center [368, 247] width 316 height 8
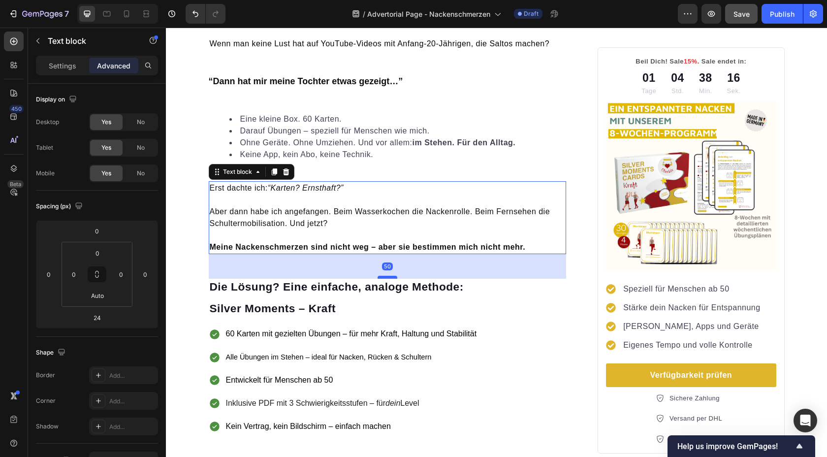
drag, startPoint x: 382, startPoint y: 263, endPoint x: 382, endPoint y: 276, distance: 12.8
click at [382, 276] on div at bounding box center [388, 277] width 20 height 3
type input "50"
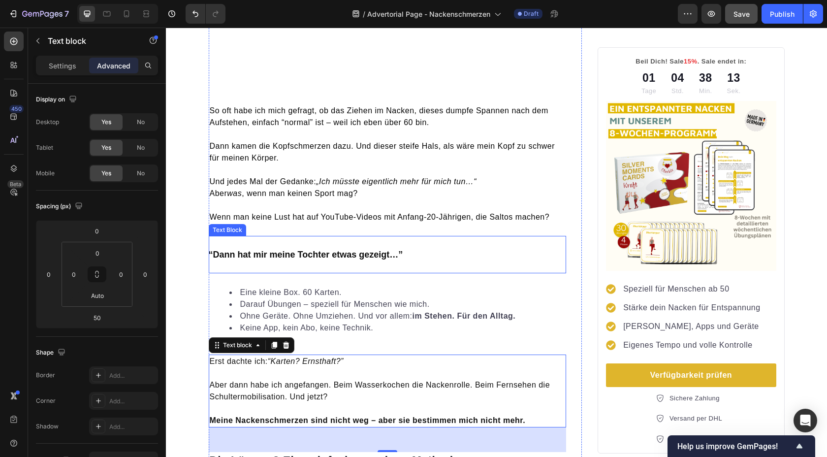
scroll to position [440, 0]
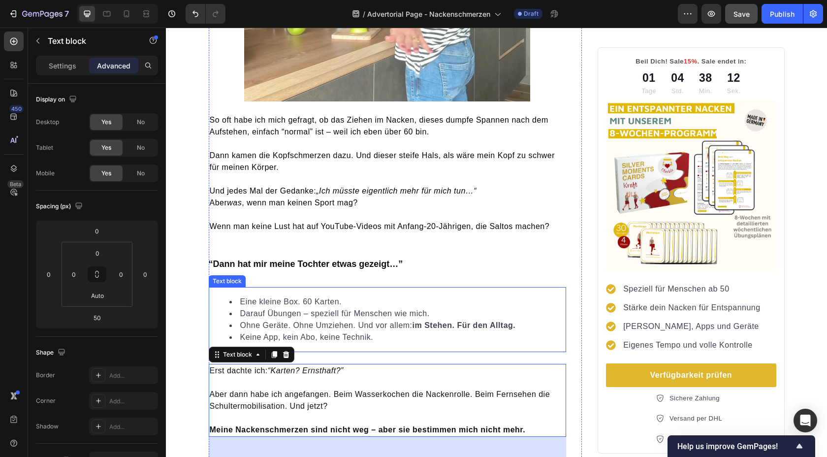
click at [285, 296] on li "Eine kleine Box. 60 Karten." at bounding box center [397, 302] width 336 height 12
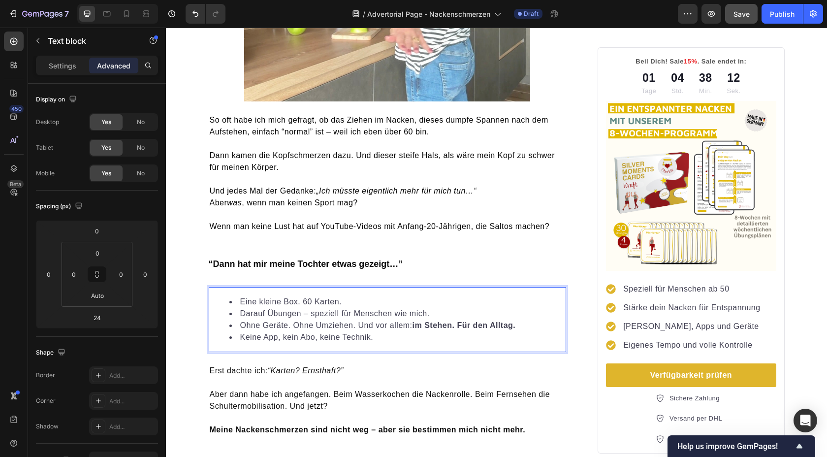
click at [284, 292] on div "Eine kleine Box. 60 Karten. Darauf Übungen – speziell für Menschen wie mich. Oh…" at bounding box center [388, 319] width 358 height 65
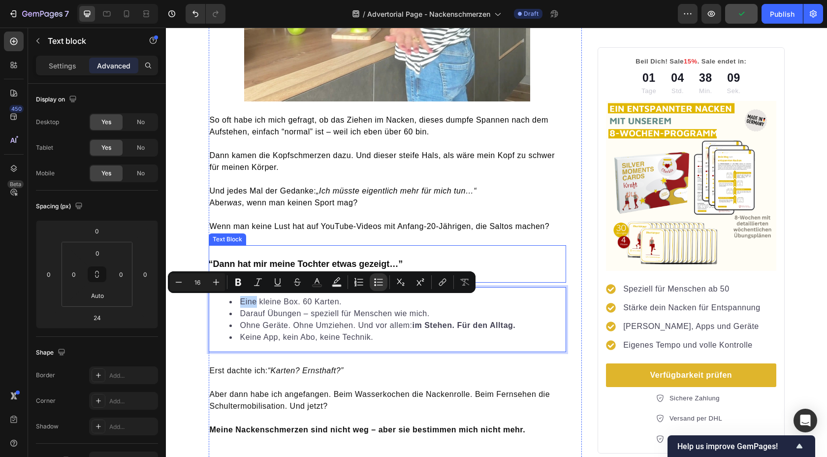
click at [289, 257] on p "“Dann hat mir meine Tochter etwas gezeigt…”" at bounding box center [384, 263] width 350 height 21
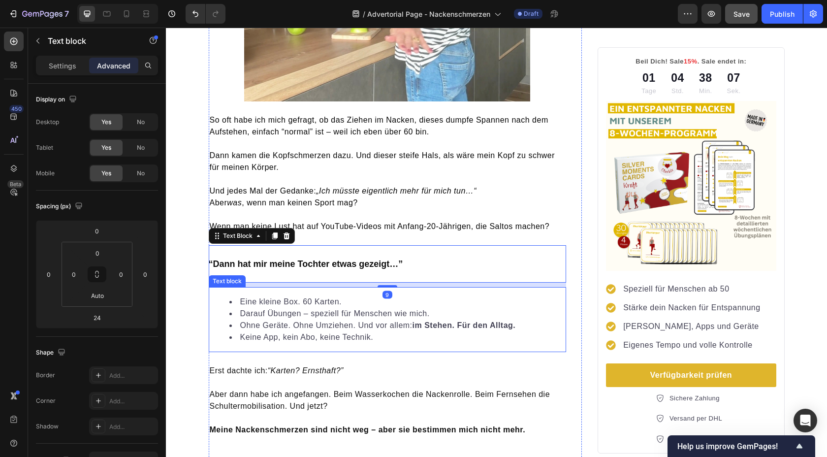
click at [297, 291] on div "Eine kleine Box. 60 Karten. Darauf Übungen – speziell für Menschen wie mich. Oh…" at bounding box center [388, 319] width 358 height 65
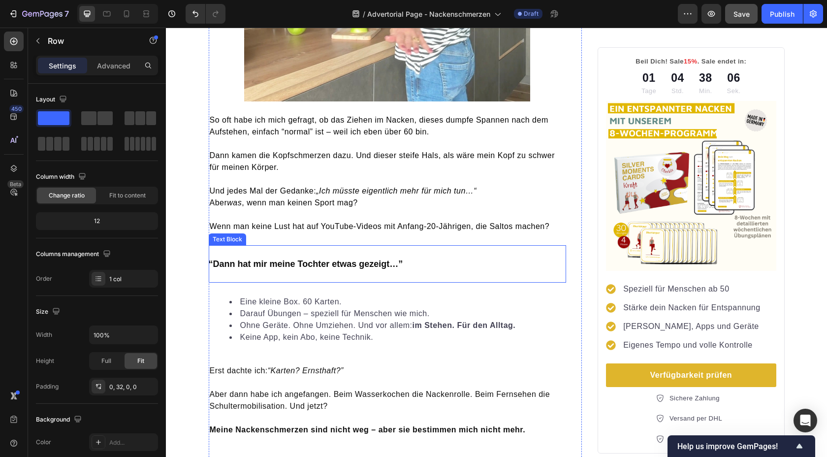
click at [379, 264] on strong "“Dann hat mir meine Tochter etwas gezeigt…”" at bounding box center [306, 264] width 194 height 10
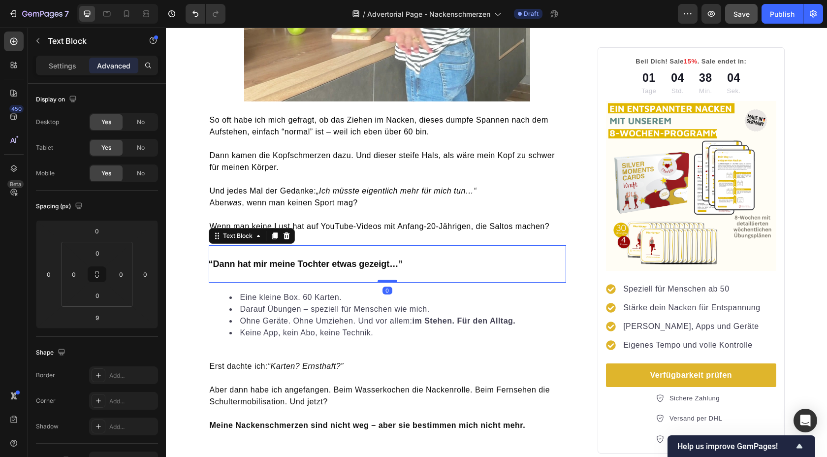
drag, startPoint x: 383, startPoint y: 286, endPoint x: 383, endPoint y: 280, distance: 6.4
click at [383, 280] on div at bounding box center [388, 281] width 20 height 3
type input "0"
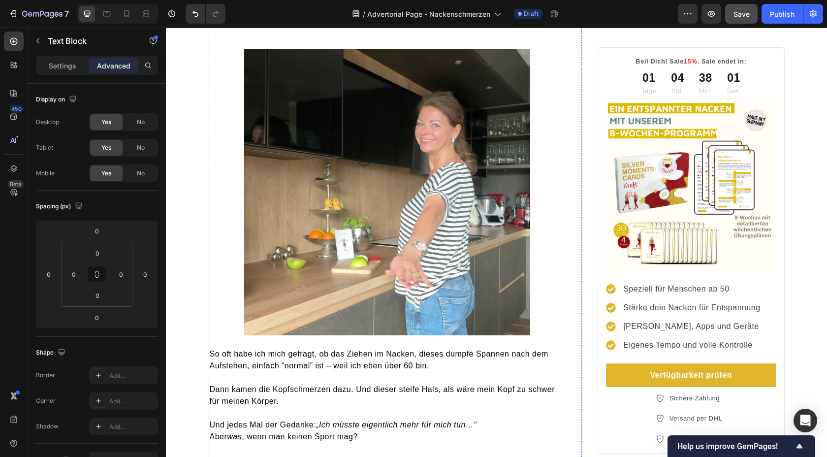
scroll to position [0, 0]
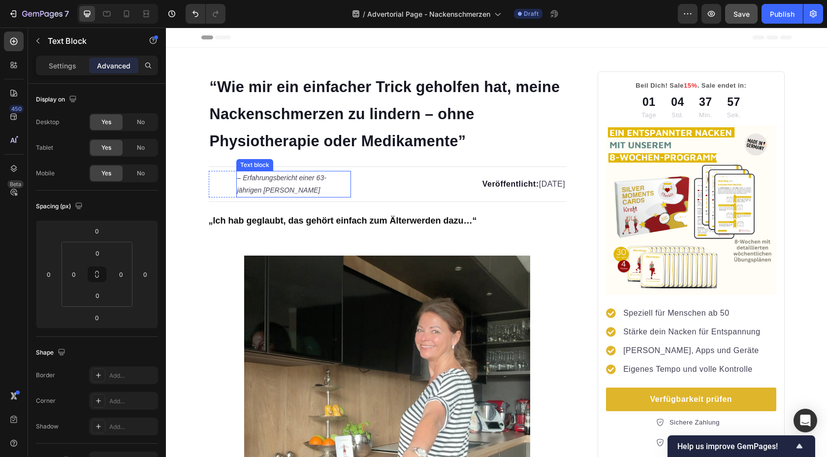
click at [272, 177] on icon "– Erfahrungsbericht einer 63-jährigen [PERSON_NAME]" at bounding box center [281, 184] width 89 height 20
click at [306, 185] on p "– Erfahrungsbericht einer 63-jährigen [PERSON_NAME]" at bounding box center [293, 184] width 113 height 25
click at [483, 184] on strong "Veröffentlicht:" at bounding box center [511, 184] width 57 height 8
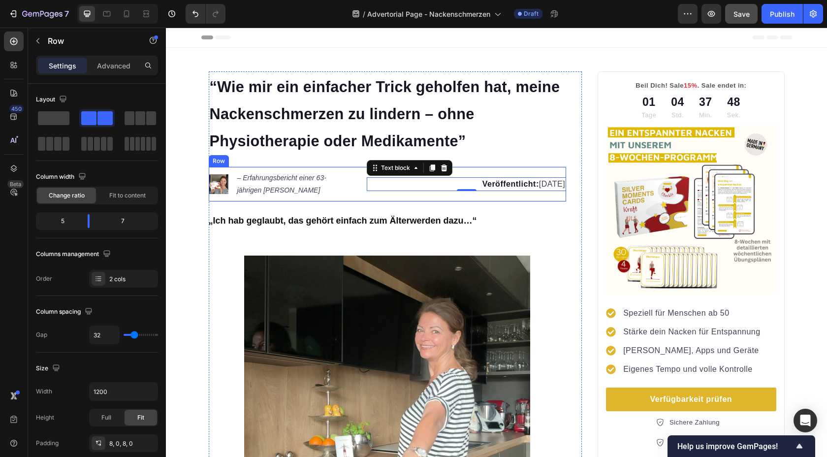
click at [235, 170] on div "Image – Erfahrungsbericht einer 63-jährigen Rentnerin Text block Advanced list …" at bounding box center [388, 183] width 358 height 35
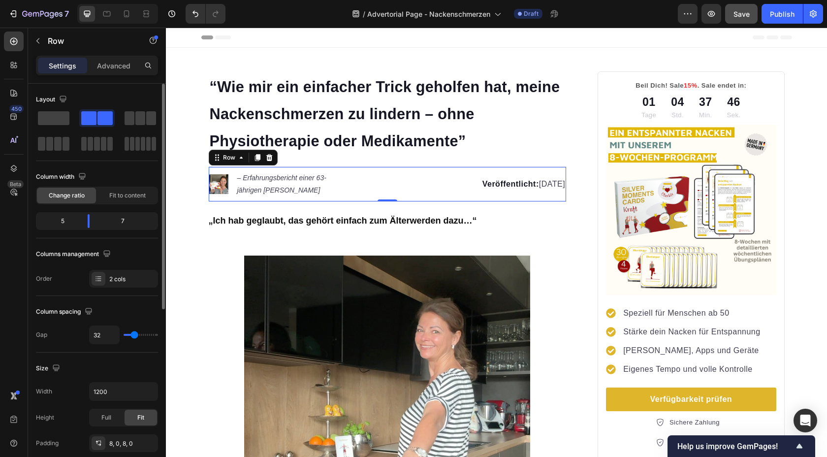
drag, startPoint x: 75, startPoint y: 224, endPoint x: 65, endPoint y: 224, distance: 9.8
click at [65, 224] on div "5" at bounding box center [59, 221] width 42 height 14
drag, startPoint x: 90, startPoint y: 223, endPoint x: 109, endPoint y: 221, distance: 18.8
click at [109, 0] on body "7 / Advertorial Page - Nackenschmerzen Draft Preview Save Publish 450 Beta Sect…" at bounding box center [413, 0] width 827 height 0
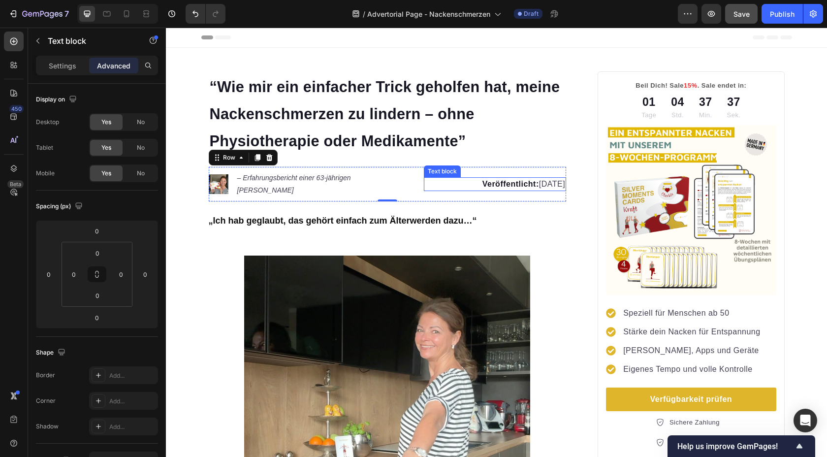
click at [527, 182] on p "Veröffentlicht: Montag, 1. September, 2025" at bounding box center [495, 184] width 140 height 12
click at [526, 182] on p "Veröffentlicht: Montag, 1. September, 2025" at bounding box center [495, 184] width 140 height 12
click at [523, 178] on p "Veröffentlicht: Montag, 1. September, 2025" at bounding box center [495, 184] width 140 height 12
click at [476, 191] on p "[DATE]" at bounding box center [495, 190] width 140 height 12
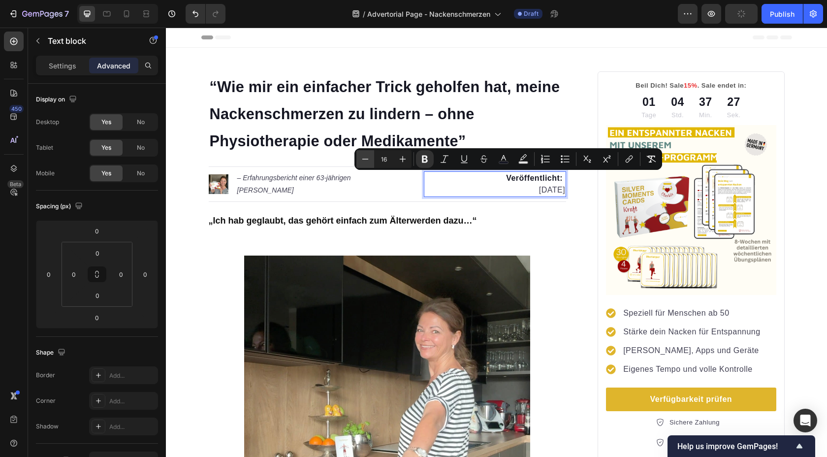
click at [367, 160] on icon "Editor contextual toolbar" at bounding box center [365, 159] width 10 height 10
type input "14"
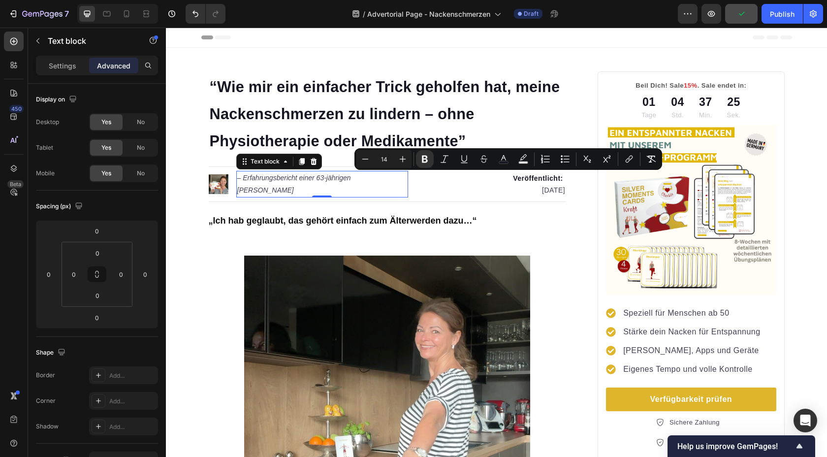
click at [343, 186] on icon "– Erfahrungsbericht einer 63-jährigen [PERSON_NAME]" at bounding box center [294, 184] width 114 height 20
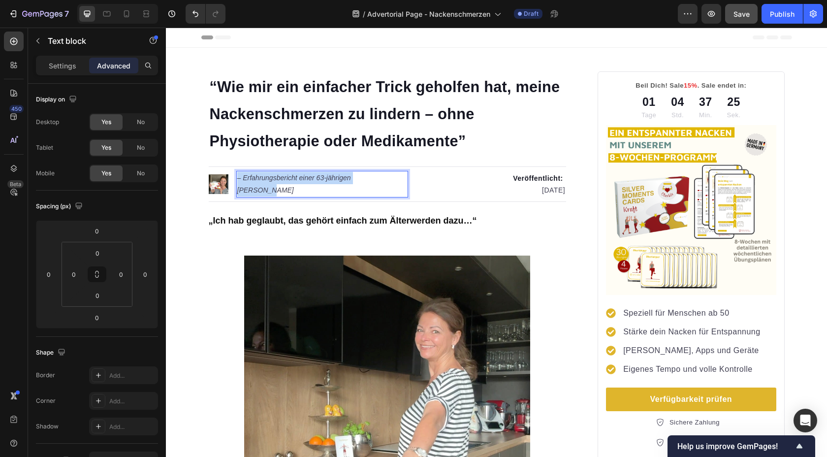
click at [343, 186] on icon "– Erfahrungsbericht einer 63-jährigen [PERSON_NAME]" at bounding box center [294, 184] width 114 height 20
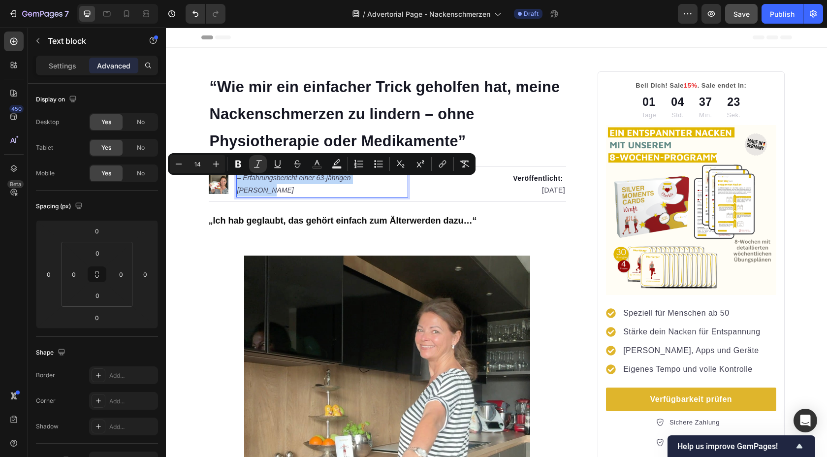
click at [239, 183] on icon "– Erfahrungsbericht einer 63-jährigen [PERSON_NAME]" at bounding box center [294, 184] width 114 height 20
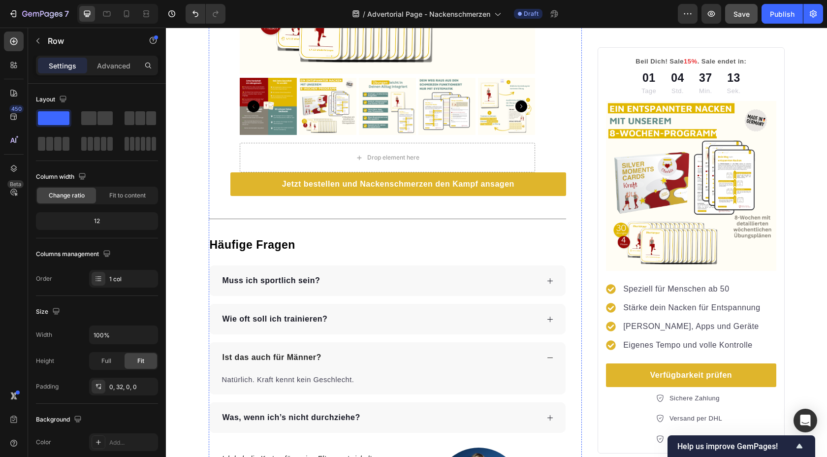
scroll to position [1934, 0]
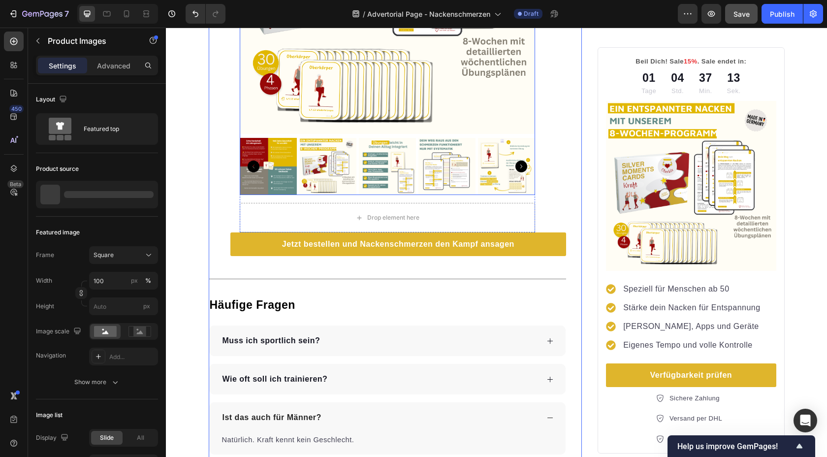
click at [340, 174] on img at bounding box center [327, 166] width 57 height 57
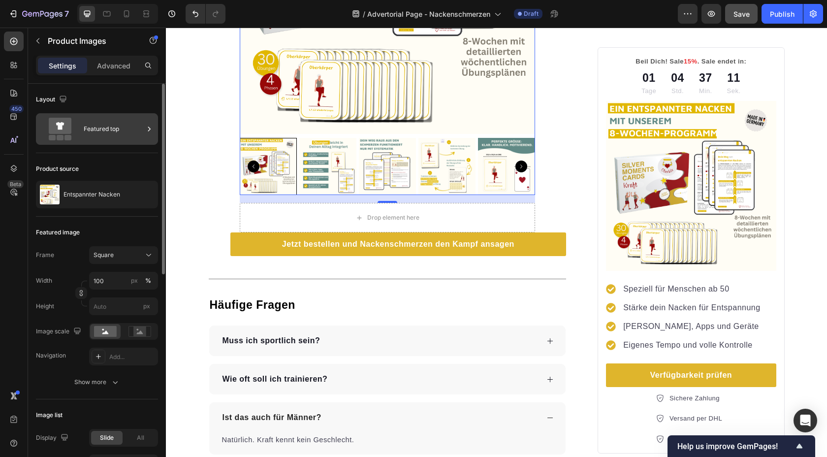
click at [110, 126] on div "Featured top" at bounding box center [114, 129] width 60 height 23
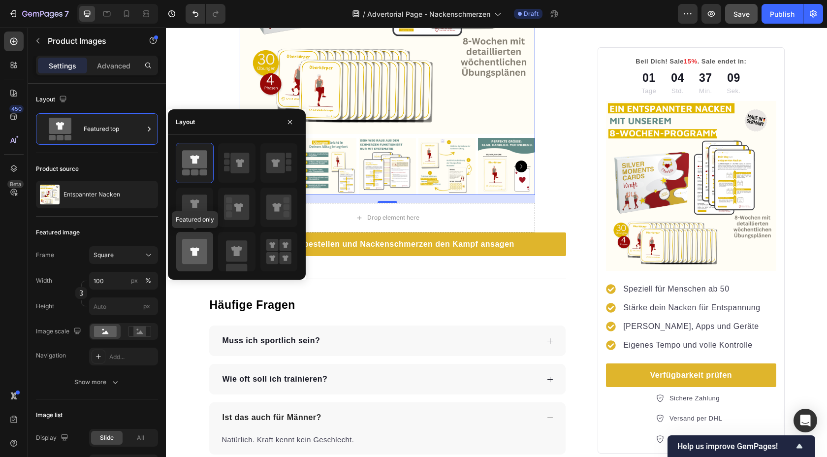
click at [196, 249] on icon at bounding box center [194, 251] width 9 height 8
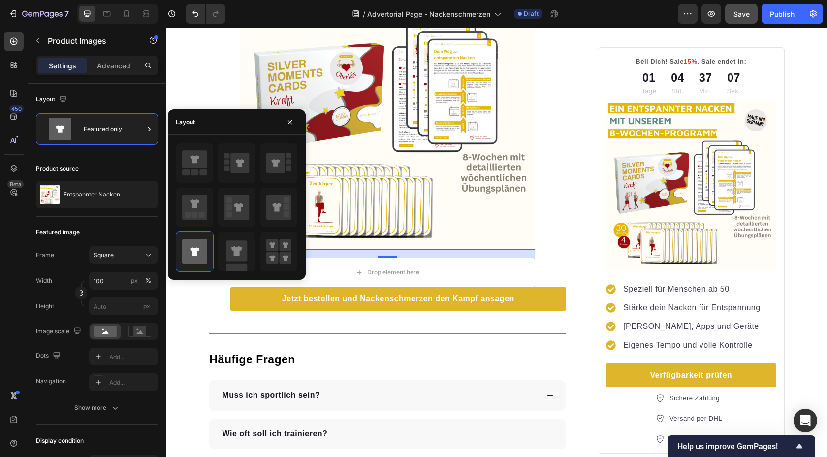
scroll to position [1794, 0]
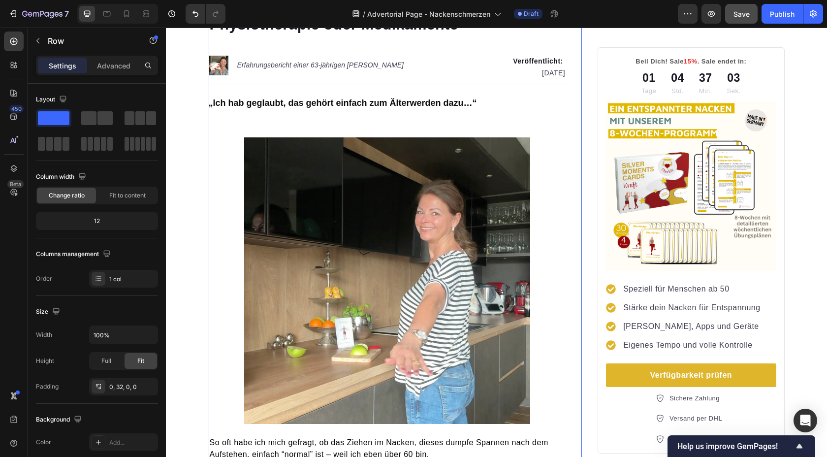
scroll to position [0, 0]
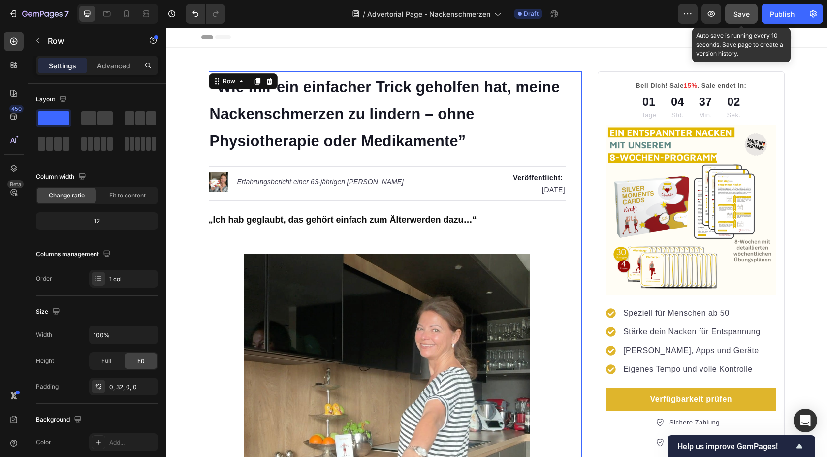
click at [741, 14] on span "Save" at bounding box center [742, 14] width 16 height 8
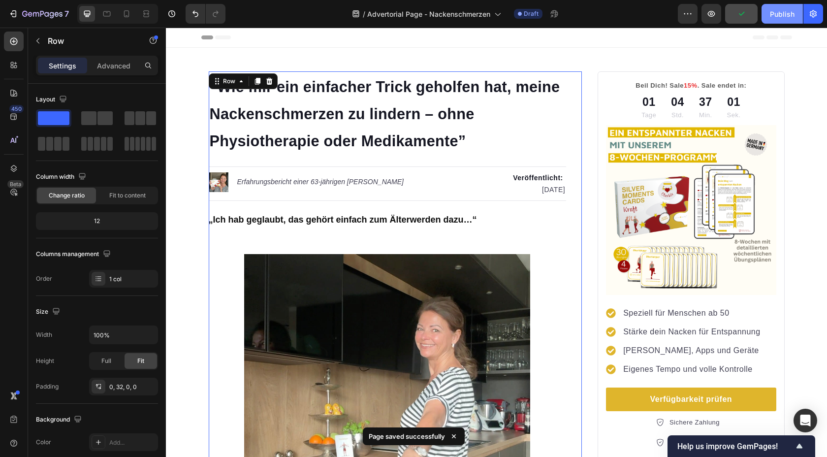
click at [774, 18] on div "Publish" at bounding box center [782, 14] width 25 height 10
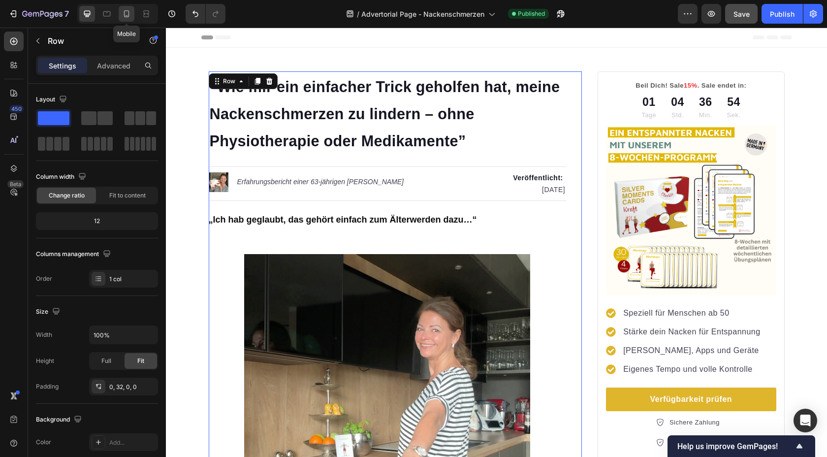
click at [130, 19] on div at bounding box center [127, 14] width 16 height 16
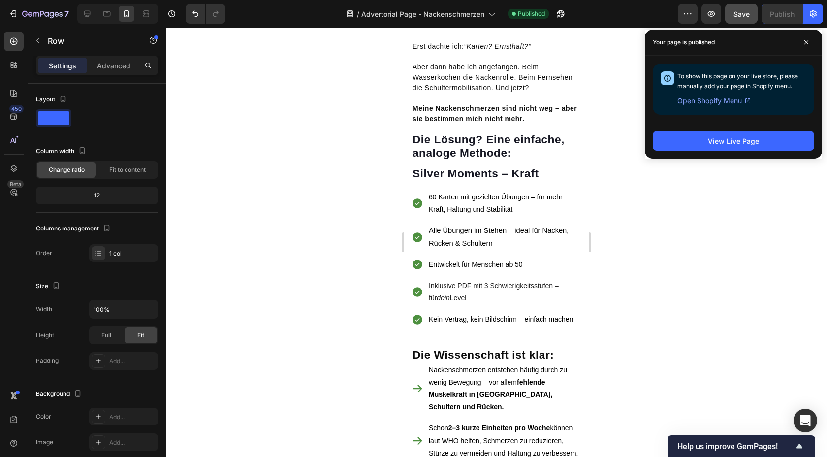
scroll to position [736, 0]
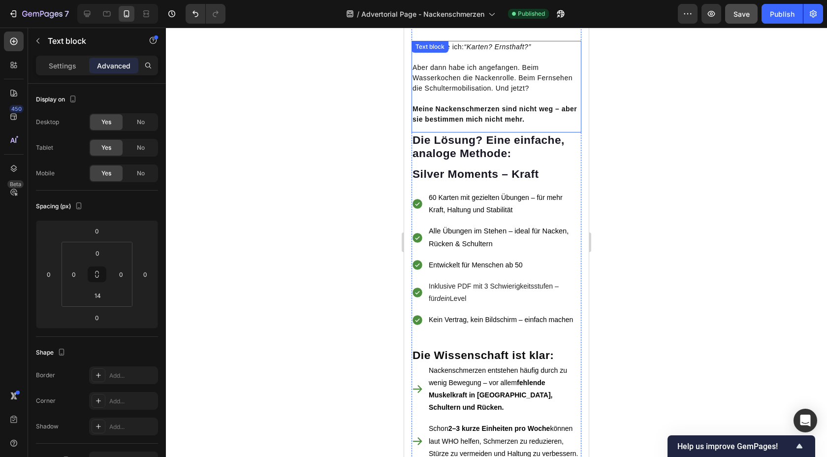
click at [445, 114] on strong "Meine Nackenschmerzen sind nicht weg – aber sie bestimmen mich nicht mehr." at bounding box center [495, 114] width 164 height 18
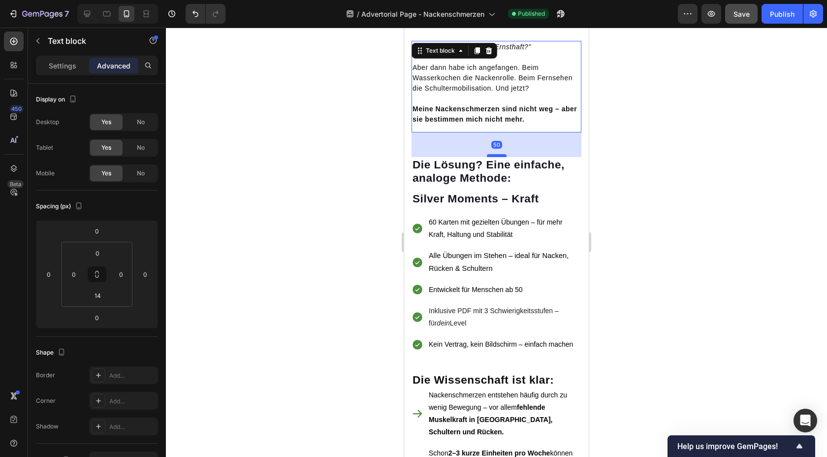
drag, startPoint x: 490, startPoint y: 122, endPoint x: 487, endPoint y: 147, distance: 24.7
click at [487, 154] on div at bounding box center [497, 155] width 20 height 3
type input "50"
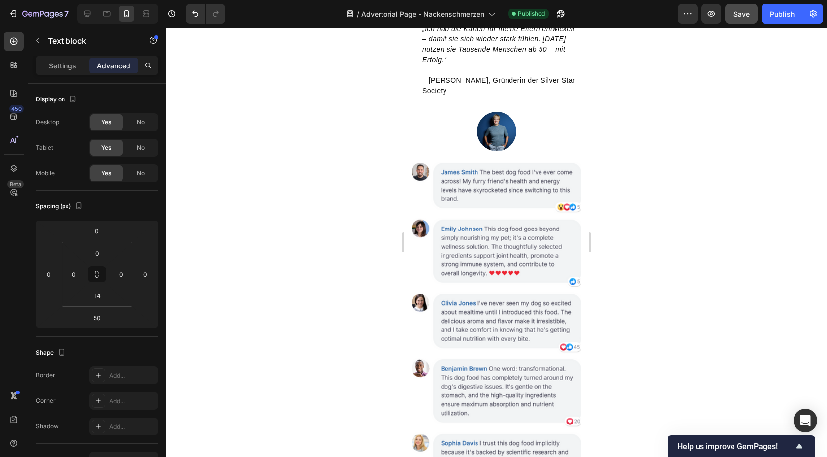
scroll to position [2390, 0]
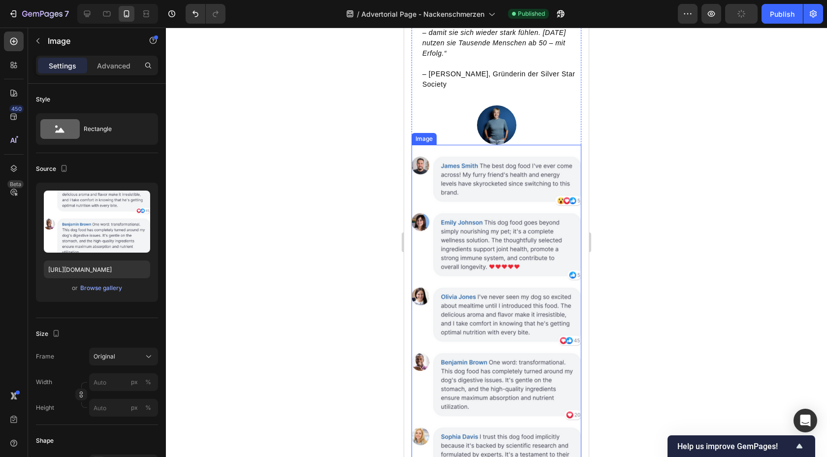
click at [489, 201] on img at bounding box center [497, 358] width 170 height 426
click at [477, 139] on icon at bounding box center [477, 135] width 6 height 7
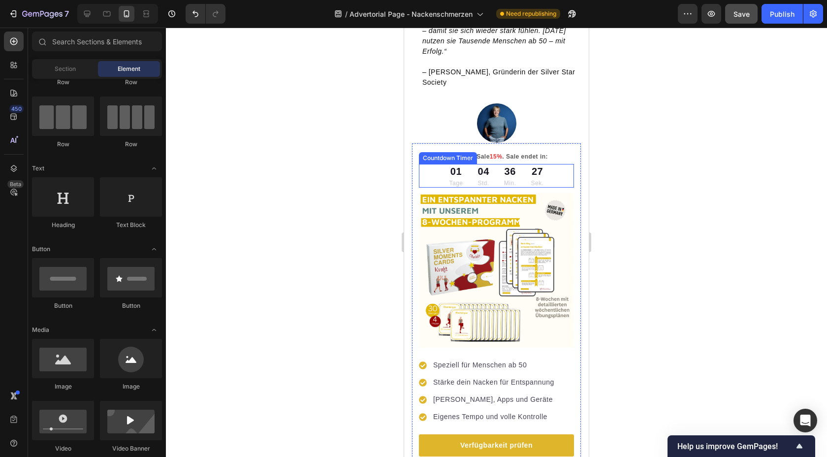
scroll to position [2392, 0]
click at [534, 143] on div at bounding box center [497, 122] width 170 height 39
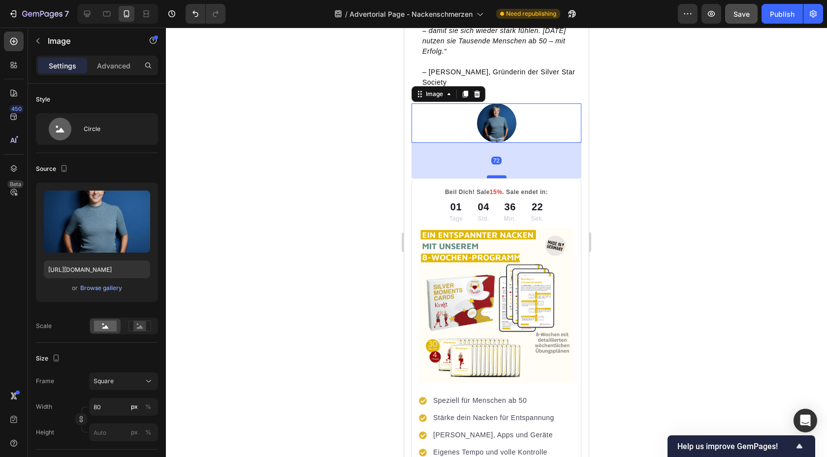
drag, startPoint x: 491, startPoint y: 171, endPoint x: 490, endPoint y: 207, distance: 35.5
click at [490, 178] on div at bounding box center [497, 176] width 20 height 3
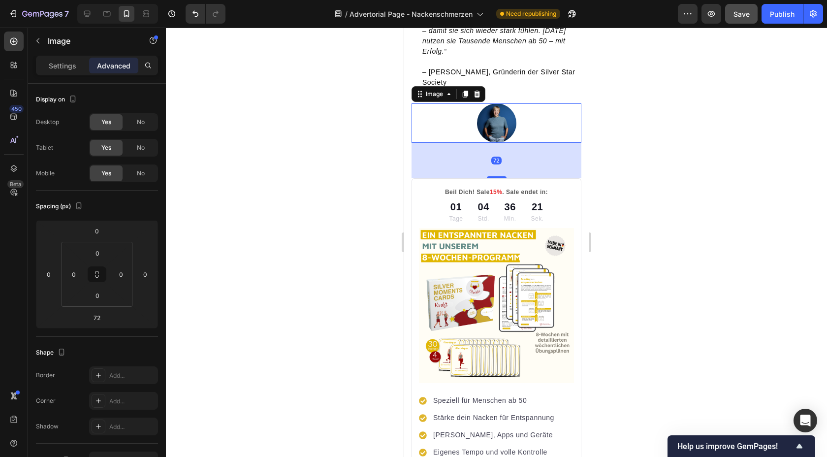
click at [527, 178] on div "72" at bounding box center [497, 160] width 170 height 35
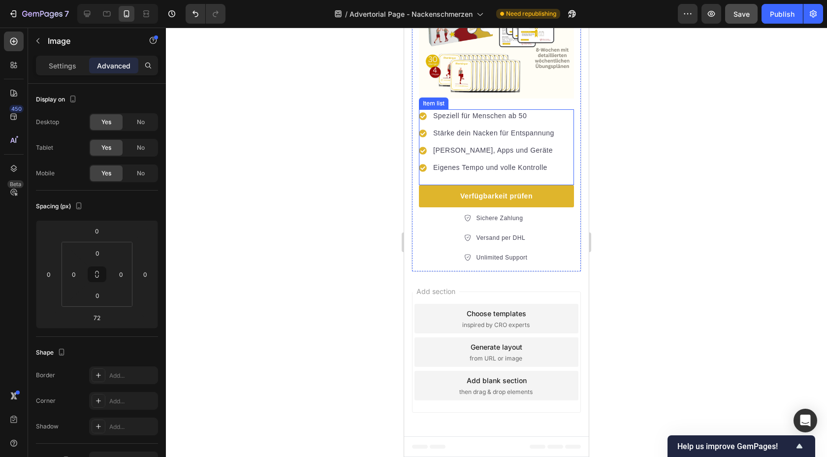
scroll to position [2700, 0]
click at [777, 19] on button "Publish" at bounding box center [782, 14] width 41 height 20
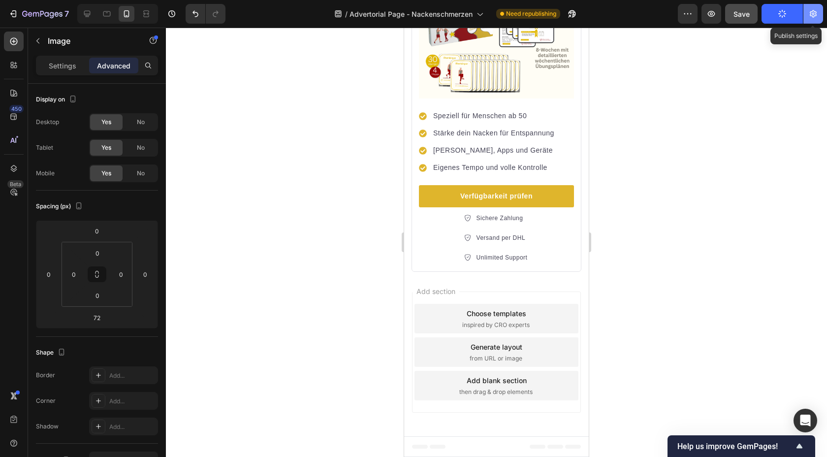
click at [816, 18] on icon "button" at bounding box center [813, 14] width 10 height 10
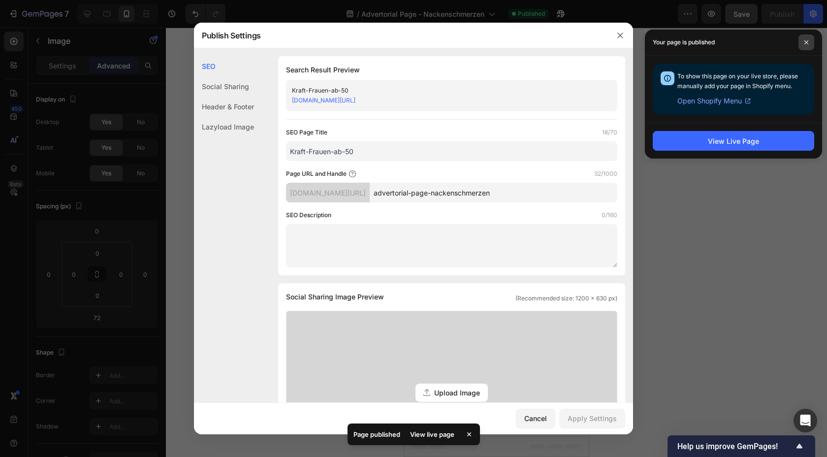
click at [807, 42] on icon at bounding box center [807, 42] width 4 height 4
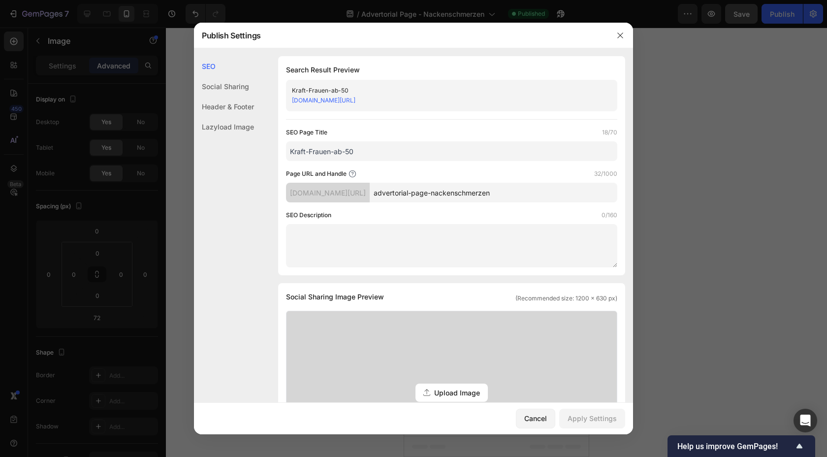
drag, startPoint x: 406, startPoint y: 192, endPoint x: 464, endPoint y: 192, distance: 58.1
click at [464, 192] on input "advertorial-page-nackenschmerzen" at bounding box center [494, 193] width 248 height 20
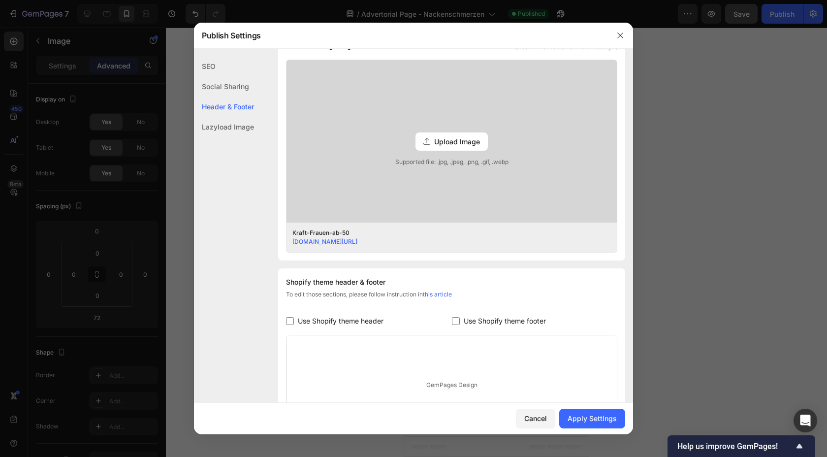
scroll to position [242, 0]
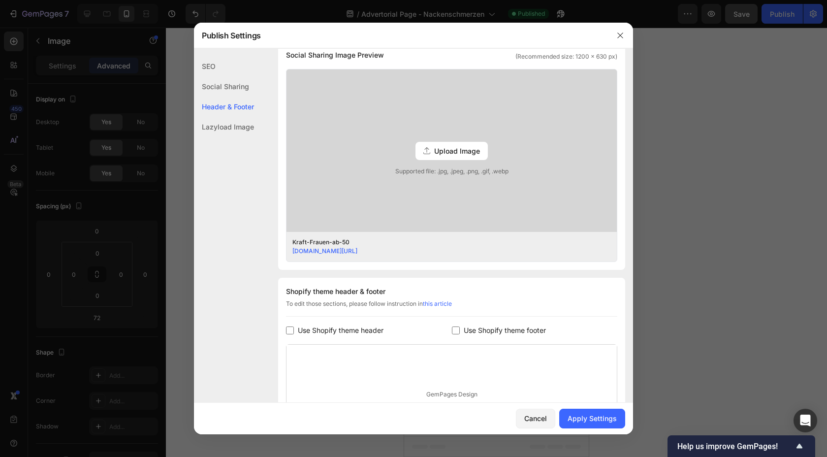
type input "nackenschmerzen"
click at [450, 152] on span "Upload Image" at bounding box center [457, 151] width 46 height 10
click at [0, 0] on input "Upload Image Supported file: .jpg, .jpeg, .png, .gif, .webp" at bounding box center [0, 0] width 0 height 0
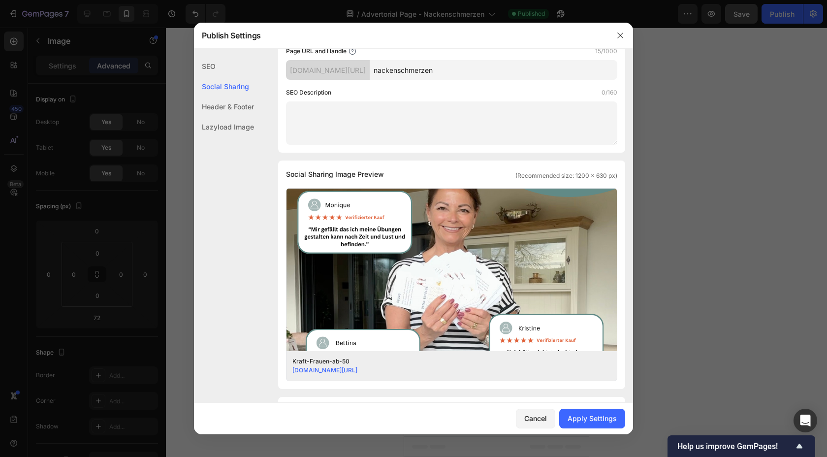
scroll to position [123, 0]
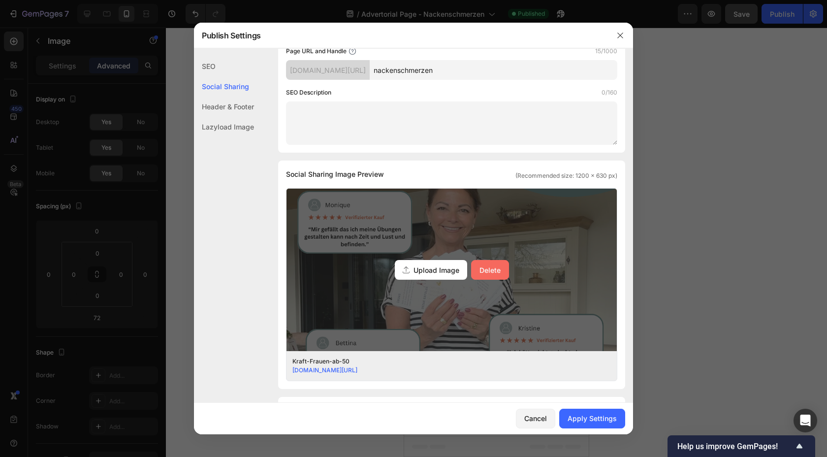
click at [480, 268] on div "Delete" at bounding box center [490, 270] width 21 height 10
click at [0, 0] on input "Upload Image Delete" at bounding box center [0, 0] width 0 height 0
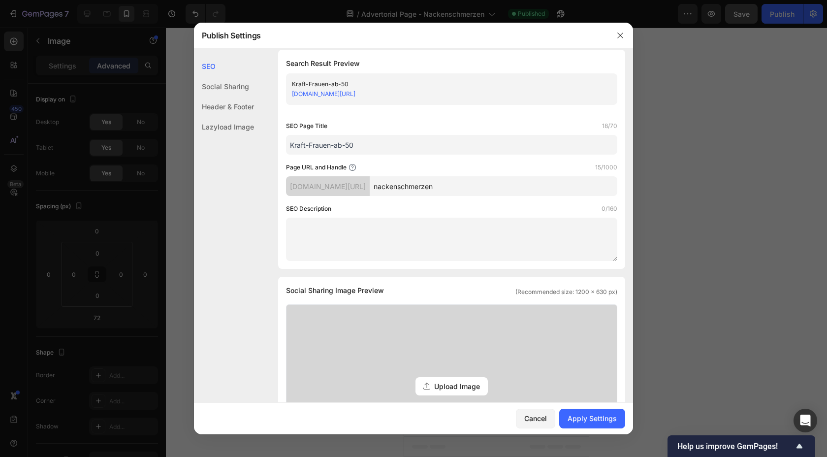
scroll to position [0, 0]
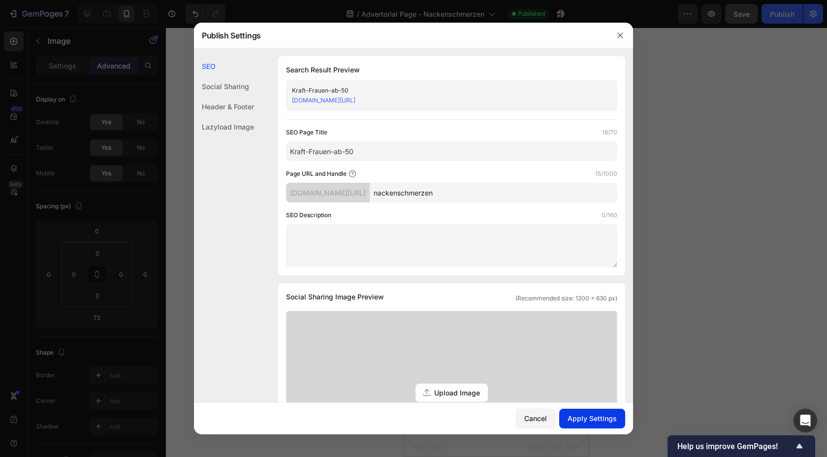
click at [600, 421] on div "Apply Settings" at bounding box center [592, 418] width 49 height 10
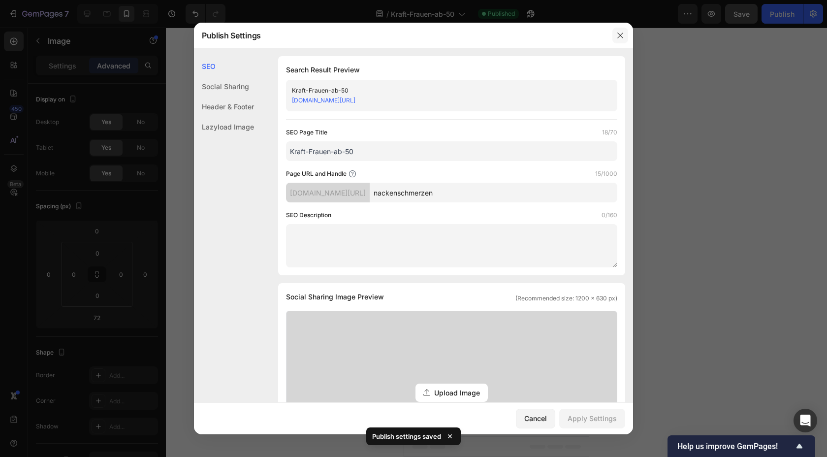
click at [621, 35] on icon "button" at bounding box center [620, 36] width 8 height 8
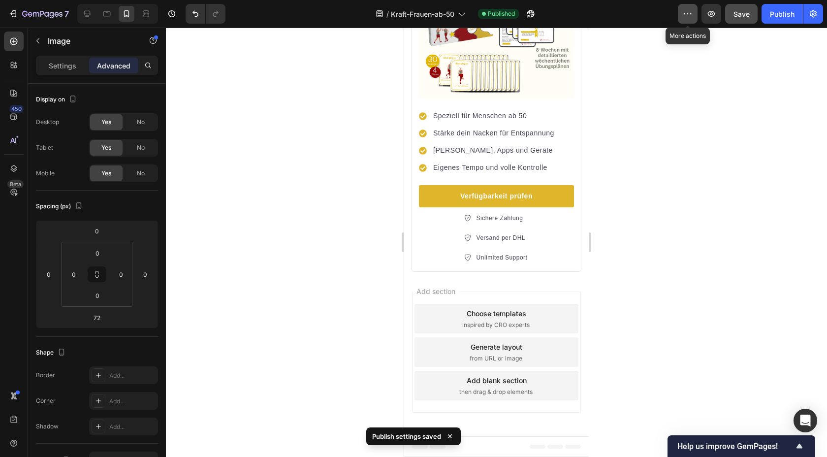
click at [692, 15] on icon "button" at bounding box center [688, 14] width 10 height 10
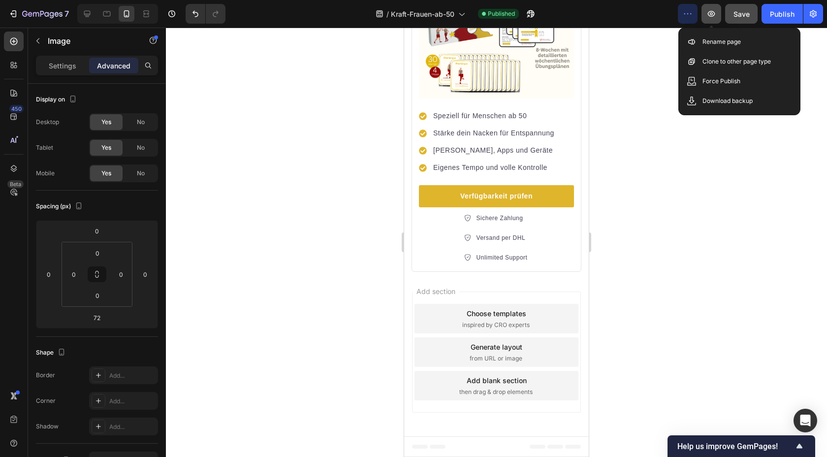
click at [713, 15] on icon "button" at bounding box center [711, 14] width 7 height 6
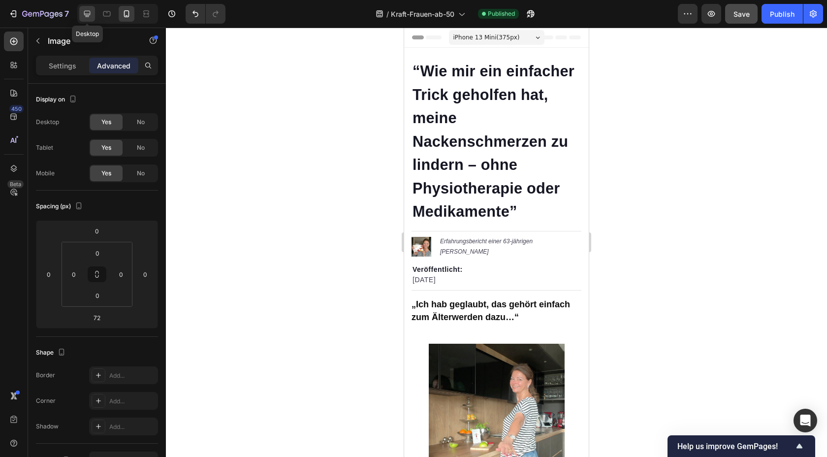
click at [84, 13] on icon at bounding box center [87, 14] width 10 height 10
type input "0"
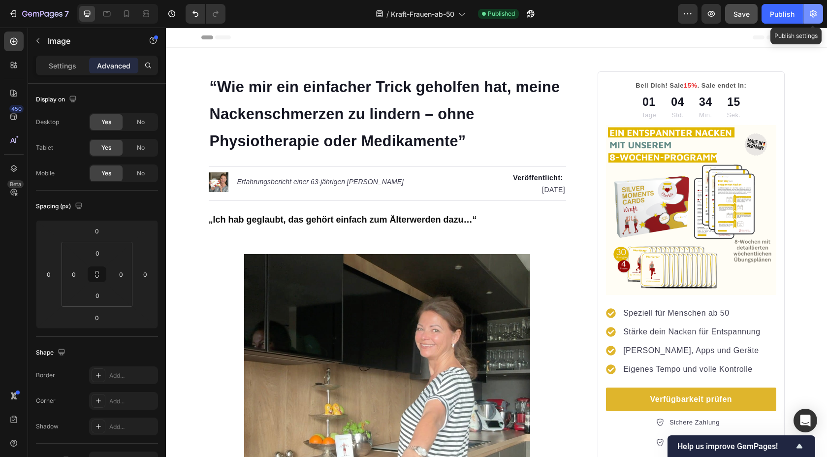
click at [808, 17] on icon "button" at bounding box center [813, 14] width 10 height 10
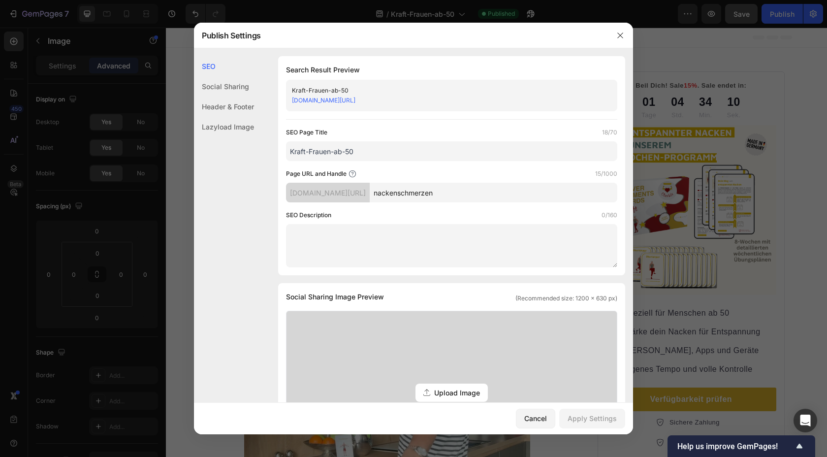
click at [237, 84] on div "Social Sharing" at bounding box center [224, 86] width 60 height 20
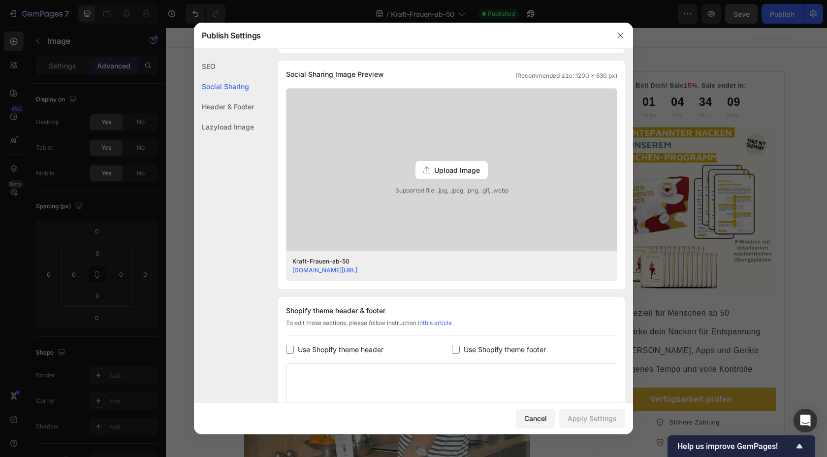
scroll to position [225, 0]
click at [235, 103] on div "Header & Footer" at bounding box center [224, 107] width 60 height 20
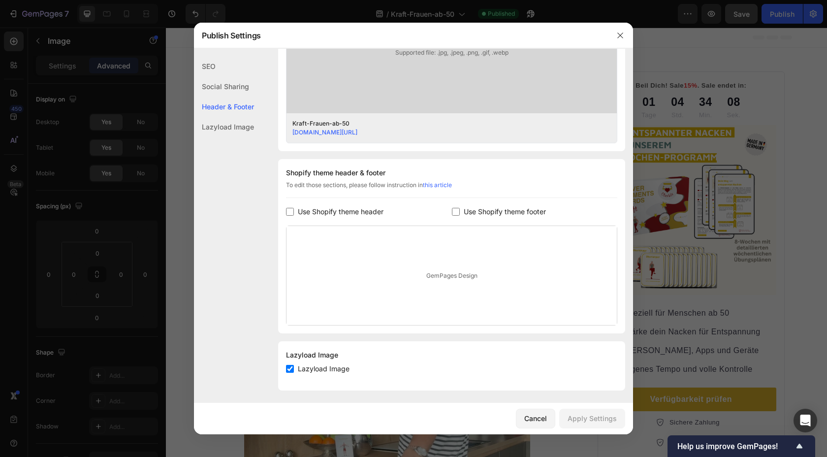
scroll to position [364, 0]
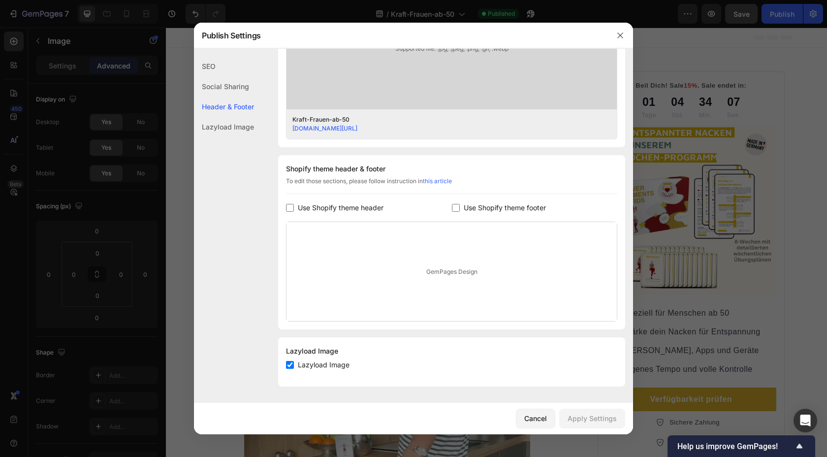
click at [235, 127] on div "Lazyload Image" at bounding box center [224, 127] width 60 height 20
click at [227, 66] on div "SEO" at bounding box center [224, 66] width 60 height 20
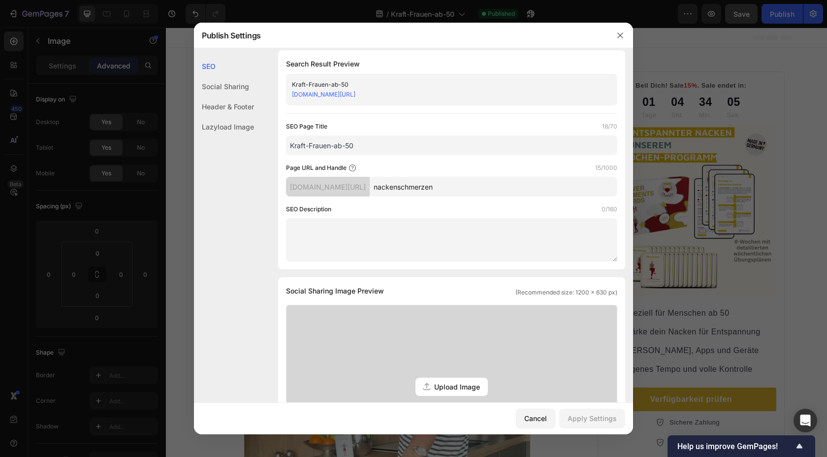
scroll to position [0, 0]
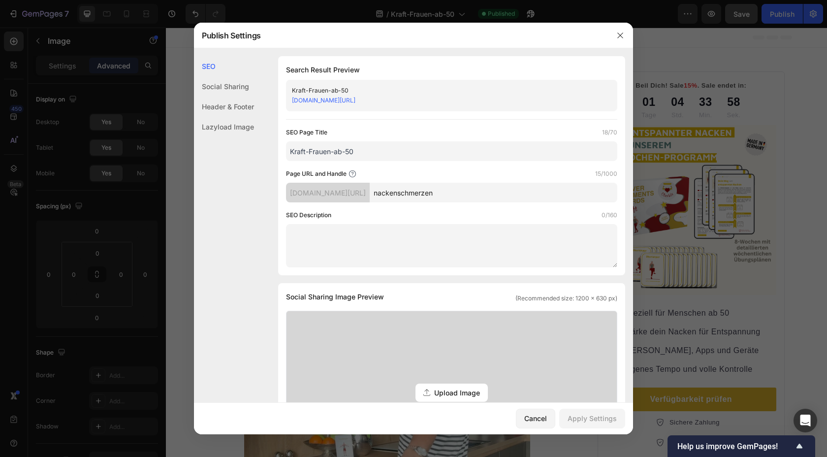
click at [218, 84] on div "Social Sharing" at bounding box center [224, 86] width 60 height 20
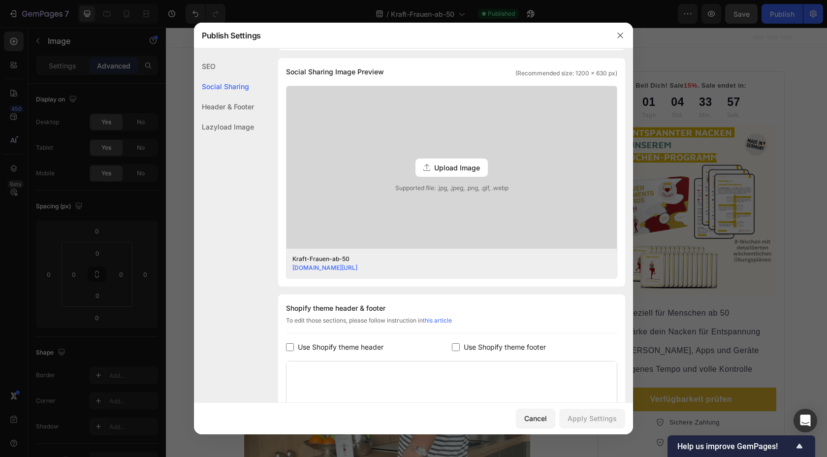
click at [216, 67] on div "SEO" at bounding box center [224, 66] width 60 height 20
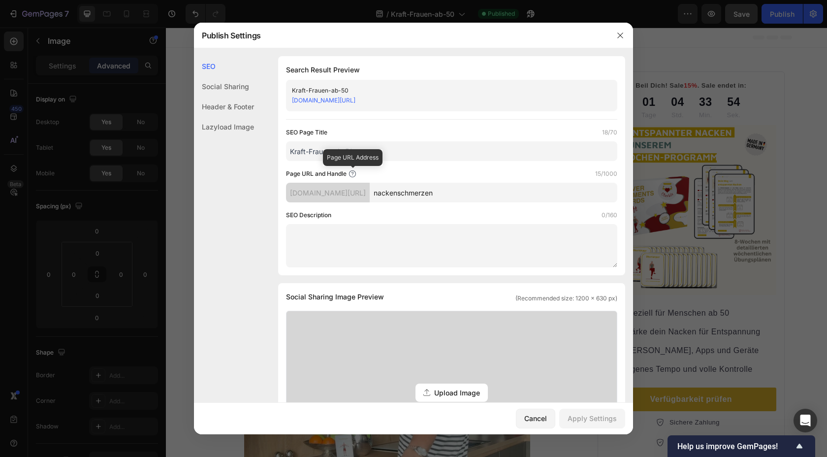
click at [353, 172] on icon at bounding box center [353, 173] width 2 height 3
click at [349, 193] on div "9a8490-5.myshopify.com/pages/" at bounding box center [328, 193] width 84 height 20
click at [543, 415] on div "Cancel" at bounding box center [535, 418] width 23 height 10
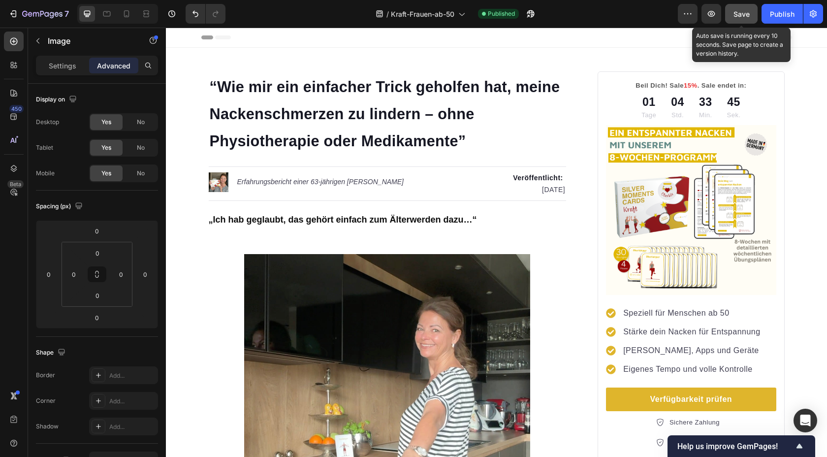
click at [743, 14] on span "Save" at bounding box center [742, 14] width 16 height 8
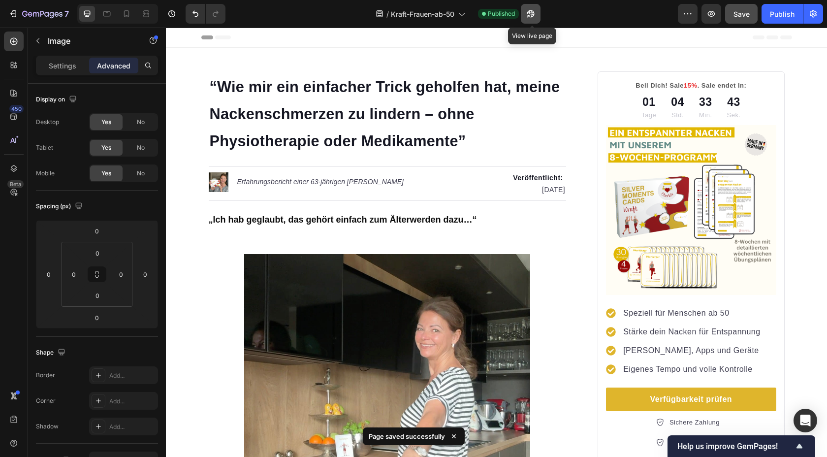
click at [536, 15] on icon "button" at bounding box center [531, 14] width 10 height 10
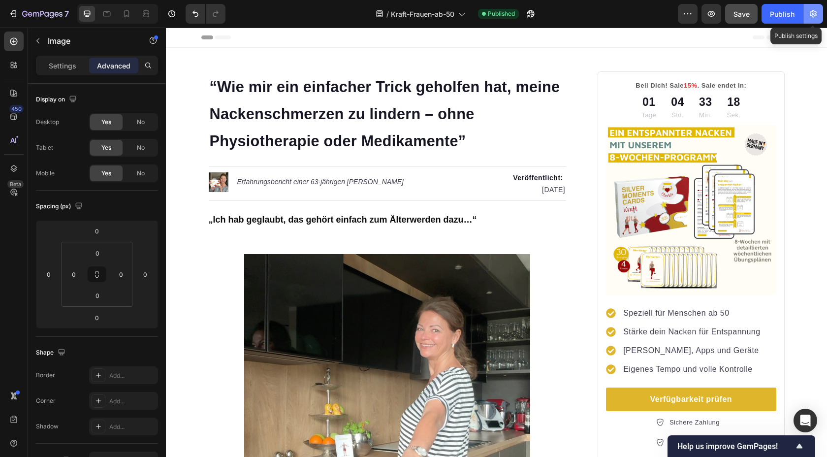
click at [812, 14] on icon "button" at bounding box center [813, 14] width 2 height 2
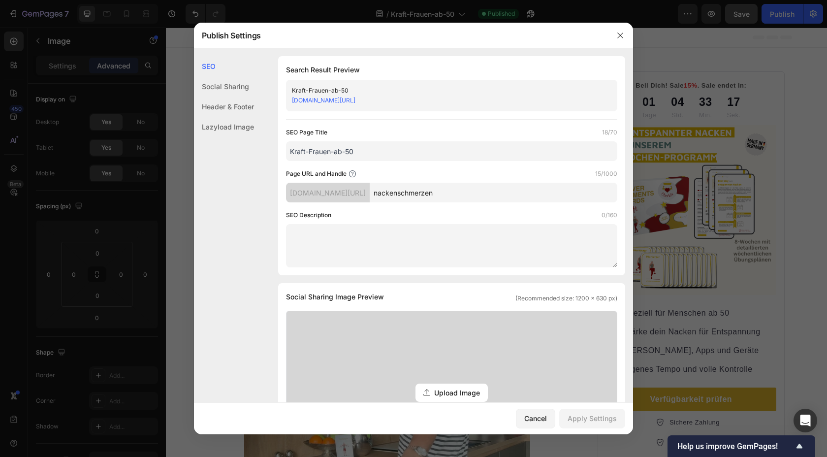
click at [337, 153] on input "Kraft-Frauen-ab-50" at bounding box center [451, 151] width 331 height 20
type input "Entspannter Nacken ab 50 Jahren"
click at [590, 424] on button "Apply Settings" at bounding box center [592, 419] width 66 height 20
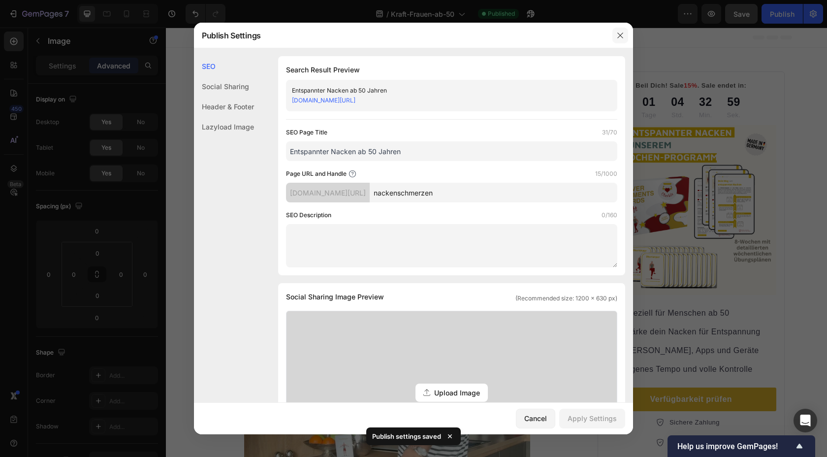
click at [618, 36] on icon "button" at bounding box center [619, 34] width 5 height 5
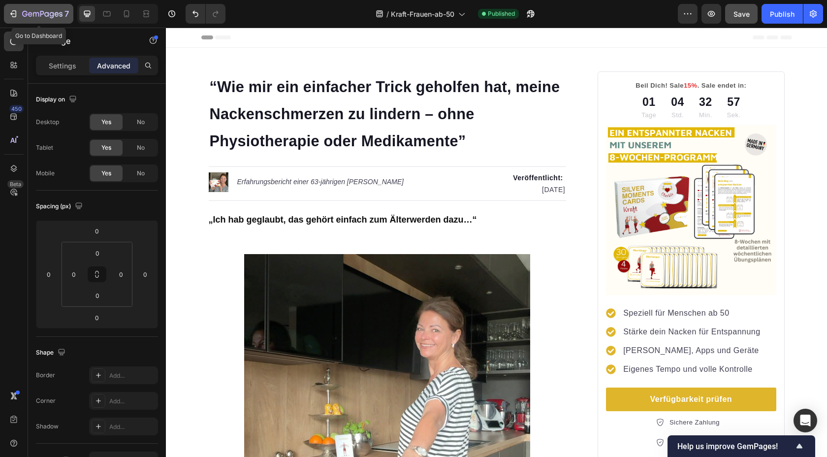
click at [17, 12] on icon "button" at bounding box center [13, 14] width 10 height 10
